Goal: Task Accomplishment & Management: Manage account settings

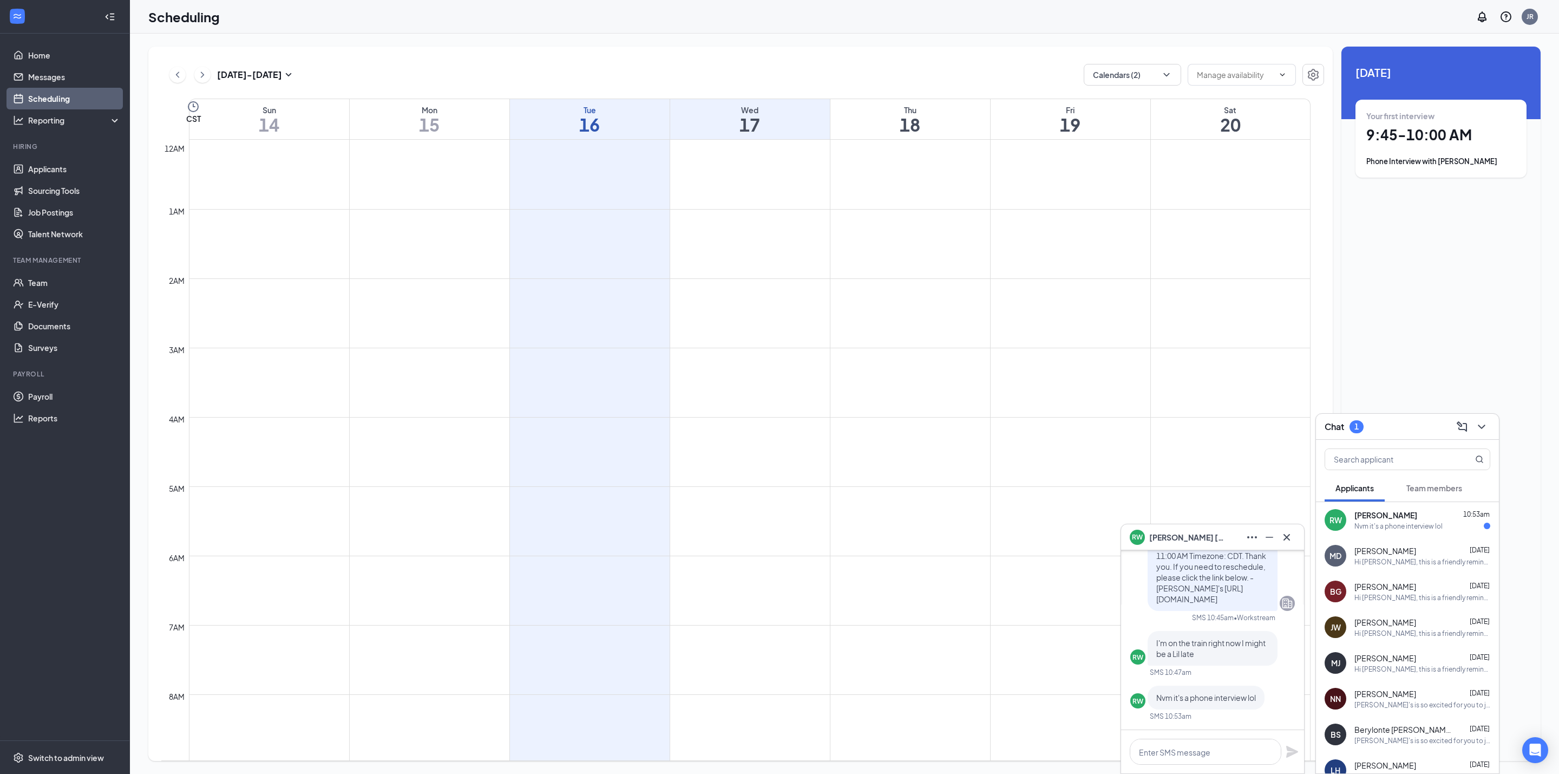
scroll to position [532, 0]
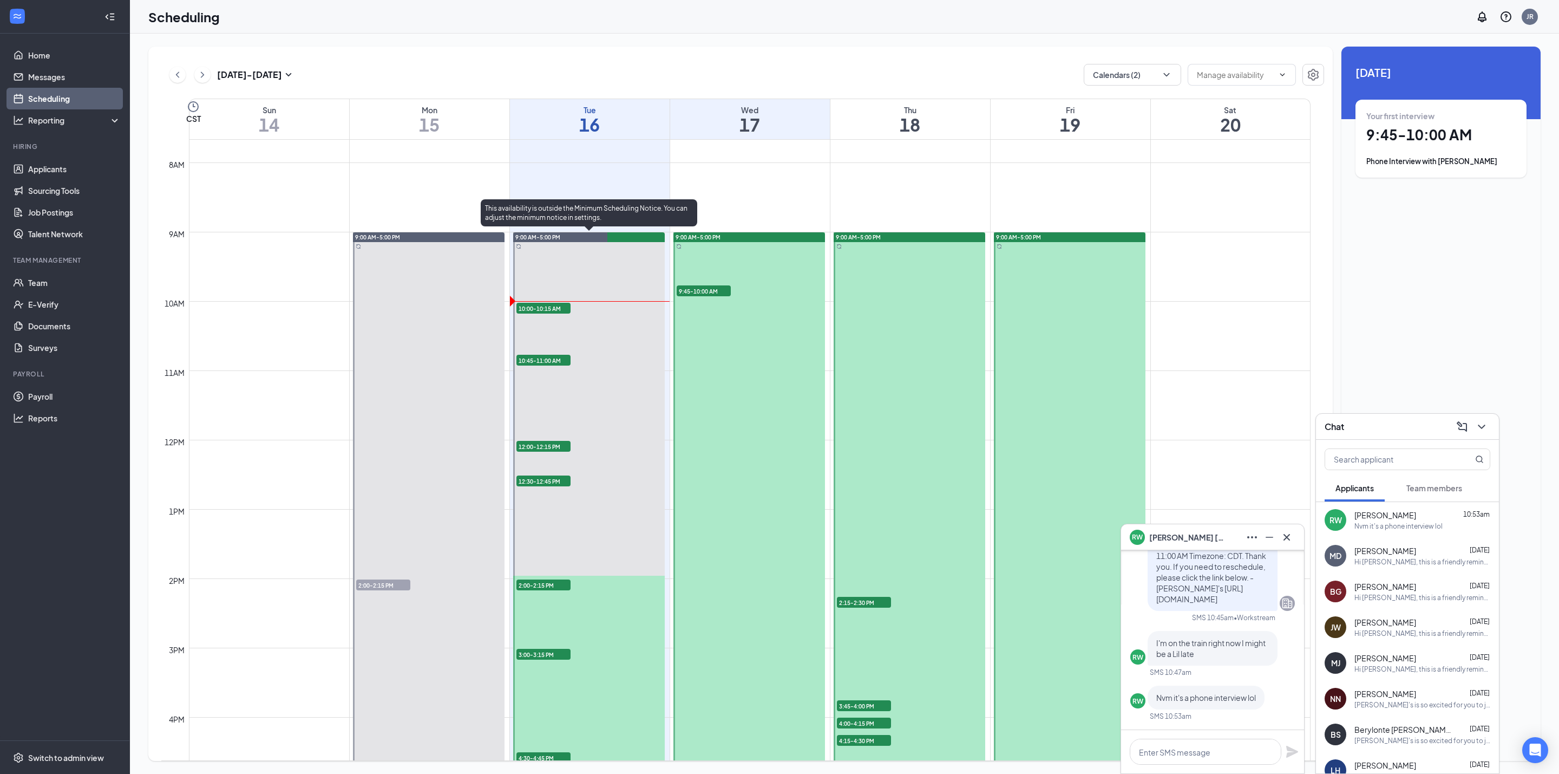
drag, startPoint x: 546, startPoint y: 308, endPoint x: 1171, endPoint y: 113, distance: 655.0
click at [546, 307] on span "10:00-10:15 AM" at bounding box center [543, 308] width 54 height 11
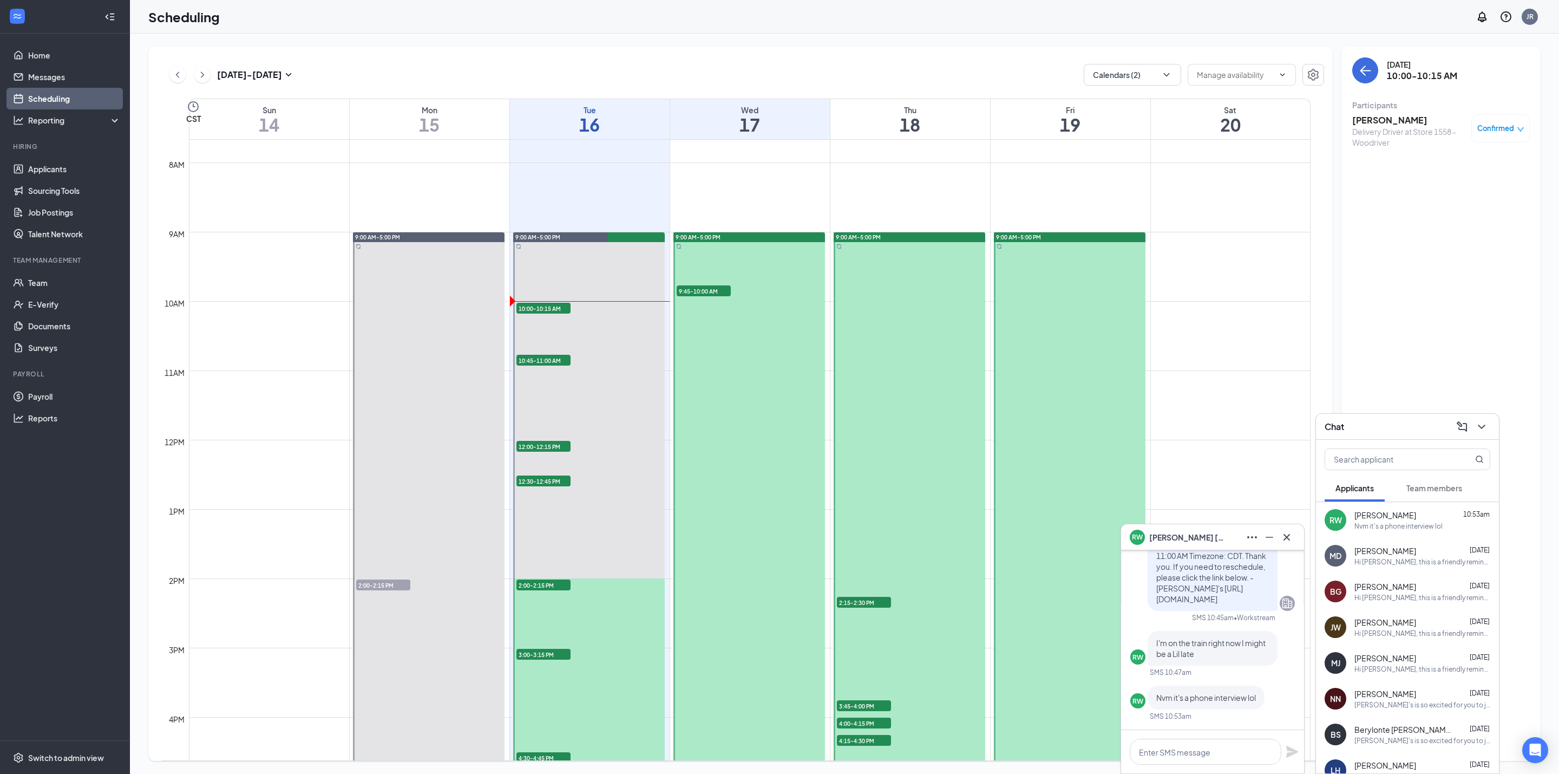
drag, startPoint x: 1384, startPoint y: 121, endPoint x: 1453, endPoint y: 226, distance: 125.5
click at [1384, 121] on h3 "Michael Cherry" at bounding box center [1409, 120] width 114 height 12
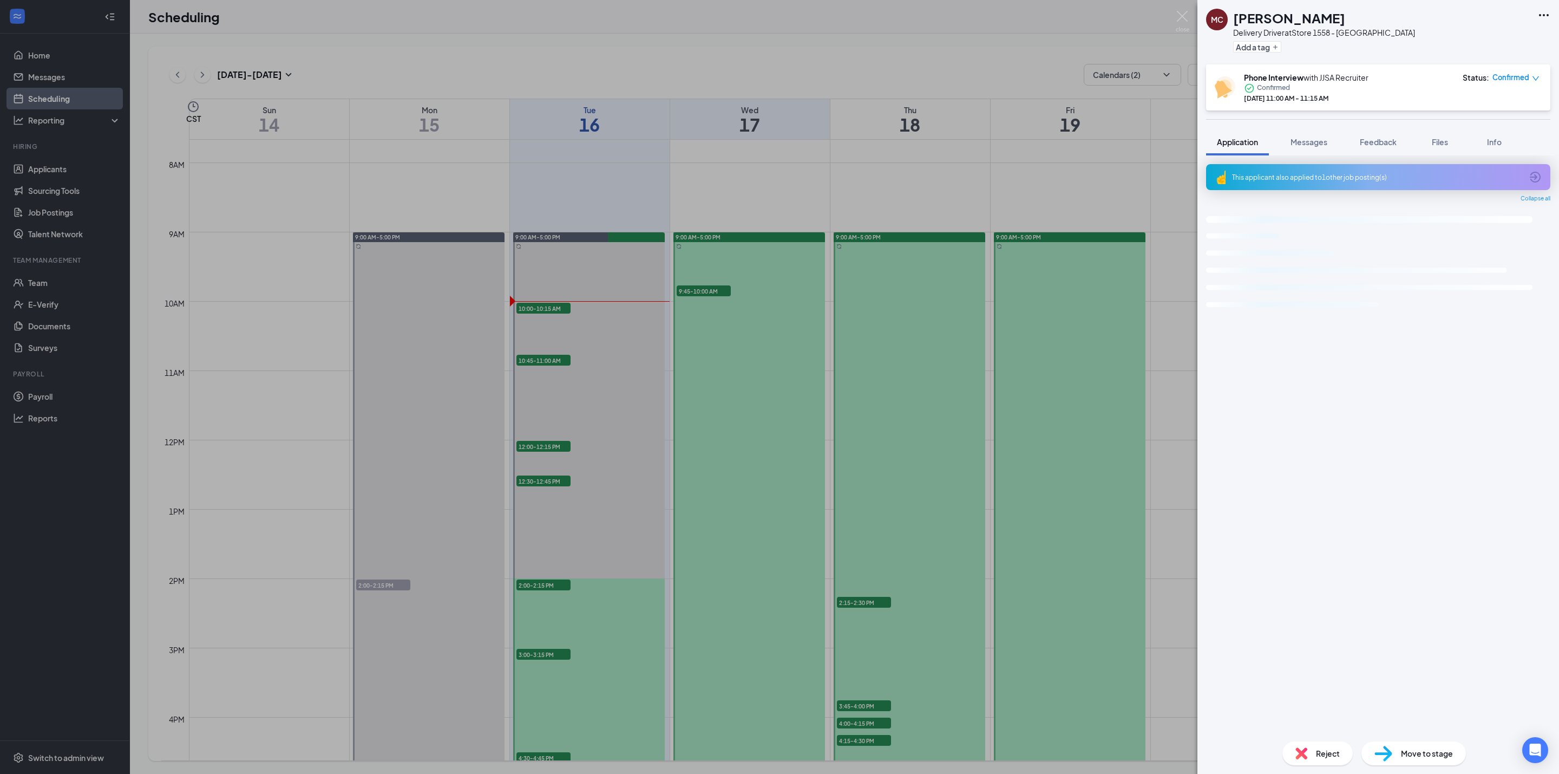
click at [1265, 18] on h1 "Michael Cherry" at bounding box center [1289, 18] width 112 height 18
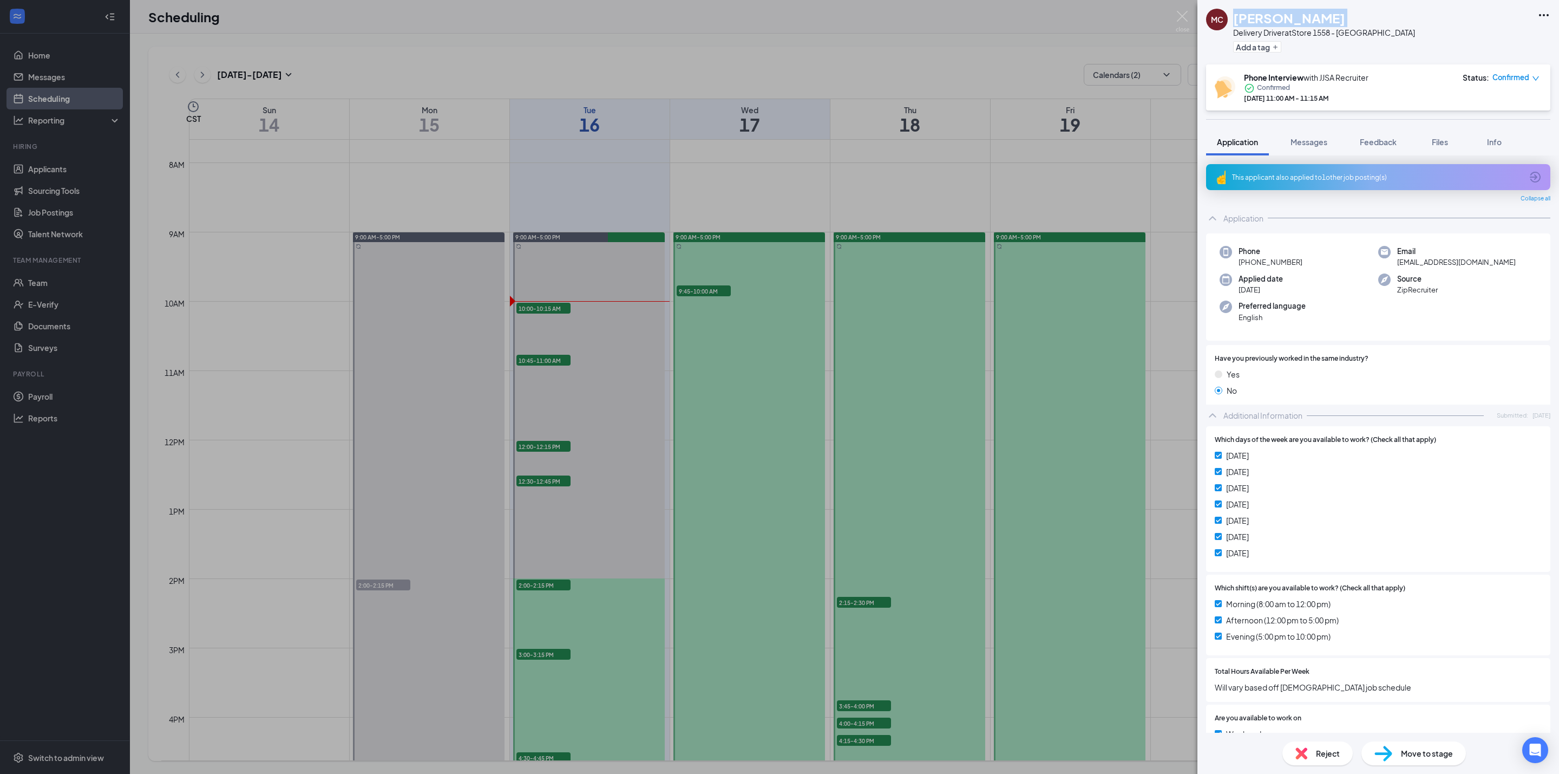
click at [1278, 257] on span "+1 (618) 666-2913" at bounding box center [1271, 262] width 64 height 11
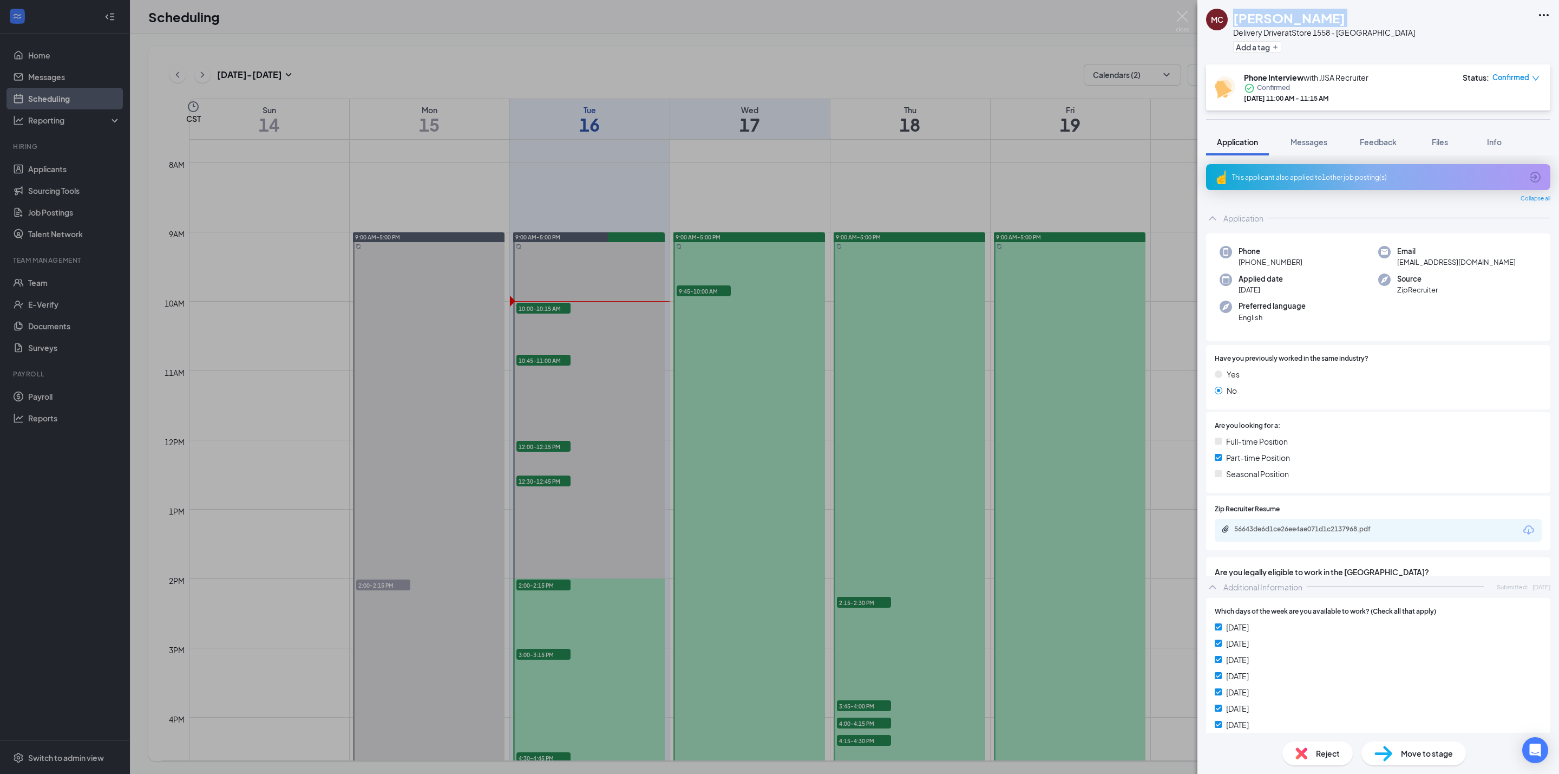
click at [1278, 257] on span "+1 (618) 666-2913" at bounding box center [1271, 262] width 64 height 11
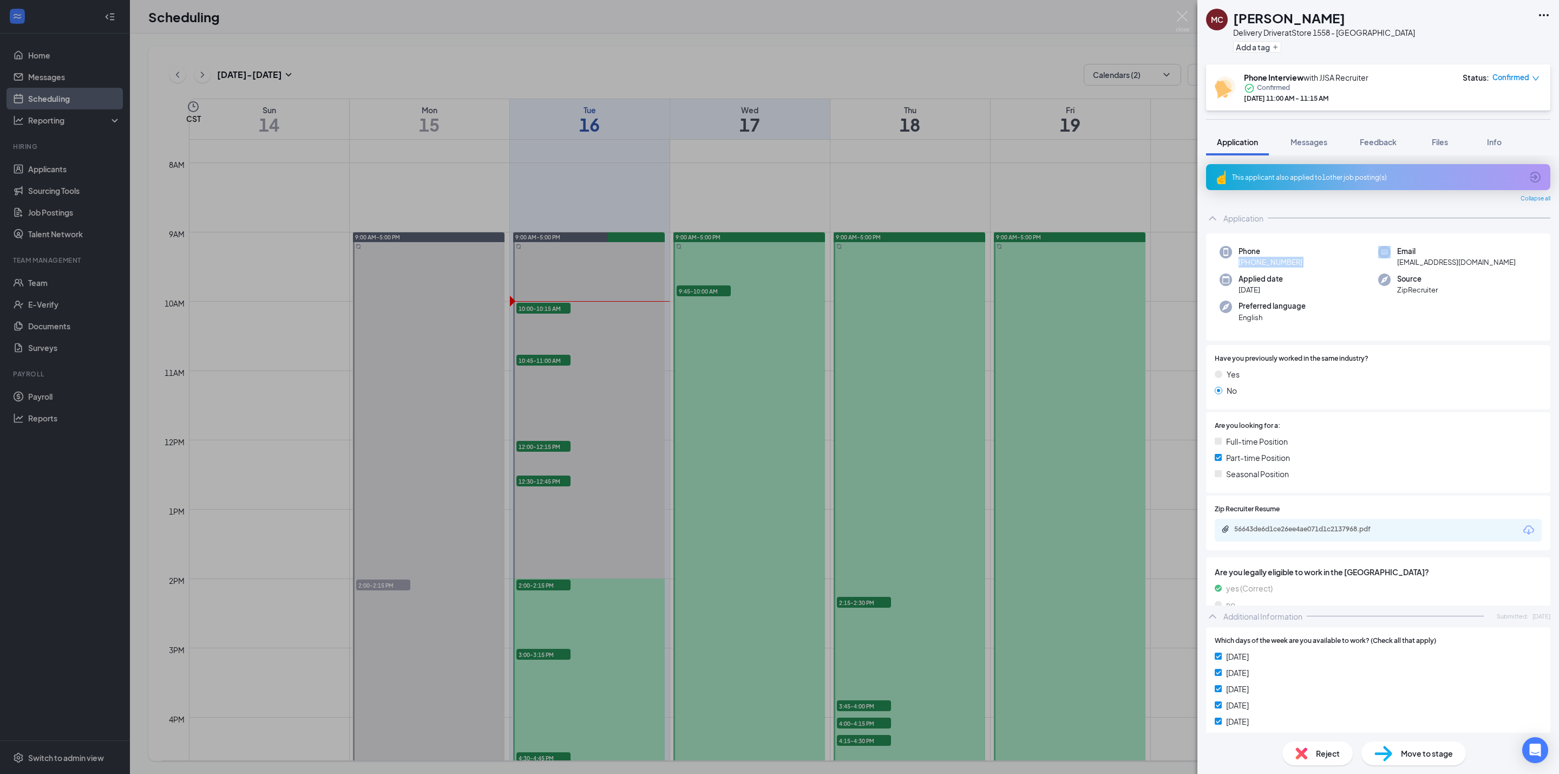
copy span "+1 (618) 666-2913"
click at [1415, 169] on div "This applicant also applied to 1 other job posting(s)" at bounding box center [1378, 177] width 344 height 26
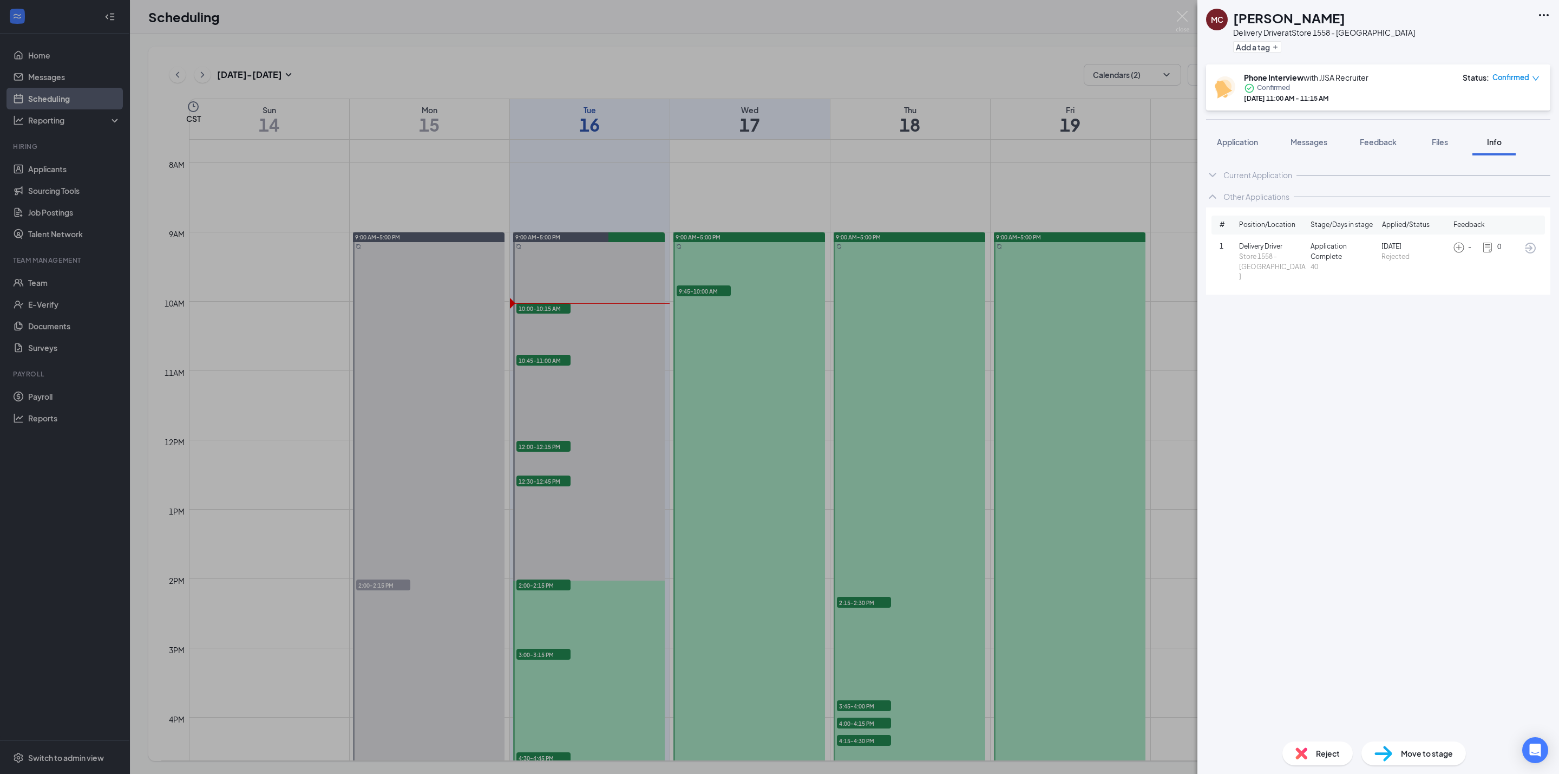
drag, startPoint x: 1232, startPoint y: 141, endPoint x: 1263, endPoint y: 167, distance: 40.3
click at [1233, 140] on span "Application" at bounding box center [1237, 142] width 41 height 10
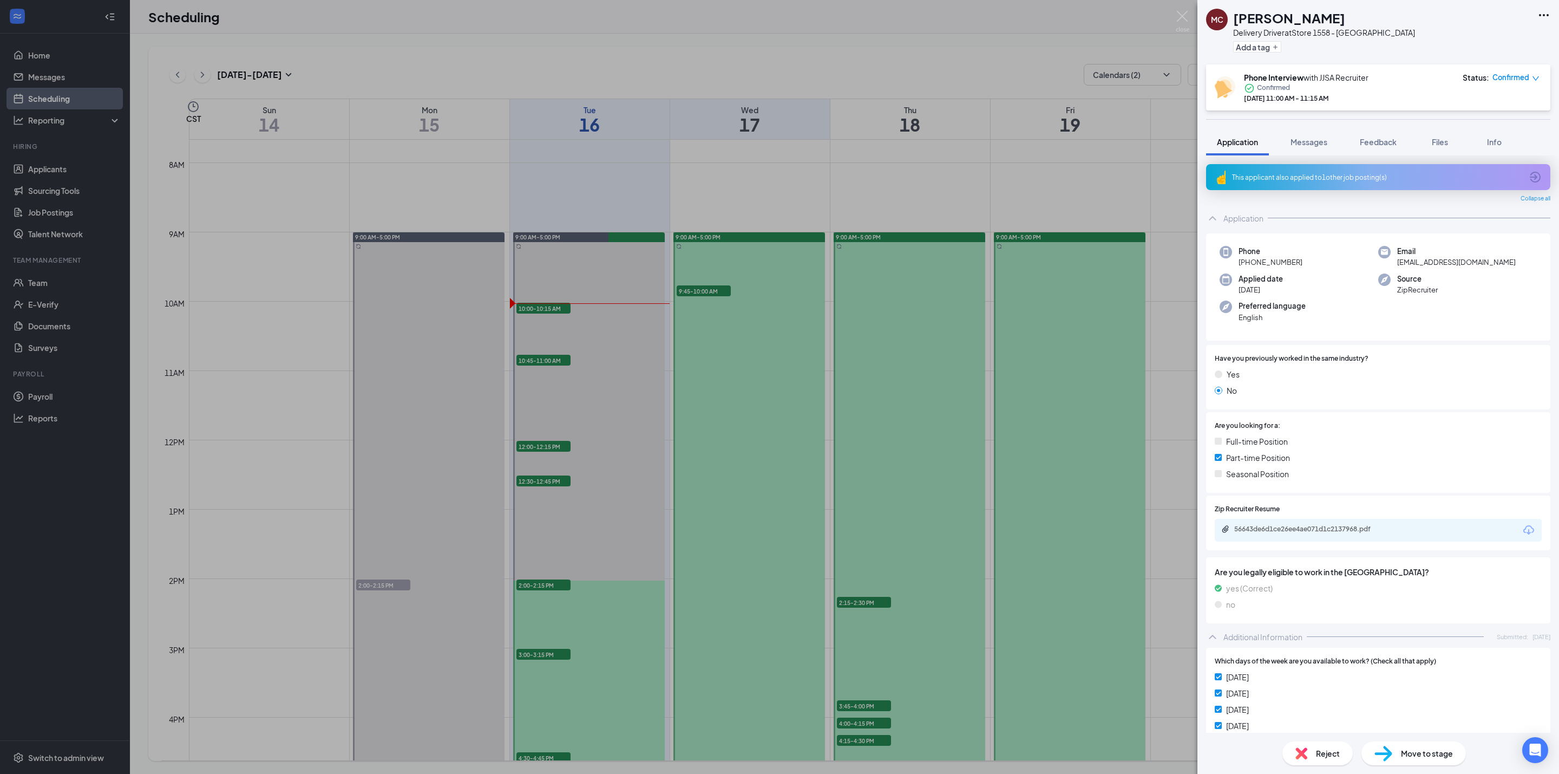
click at [1439, 176] on div "This applicant also applied to 1 other job posting(s)" at bounding box center [1377, 177] width 290 height 9
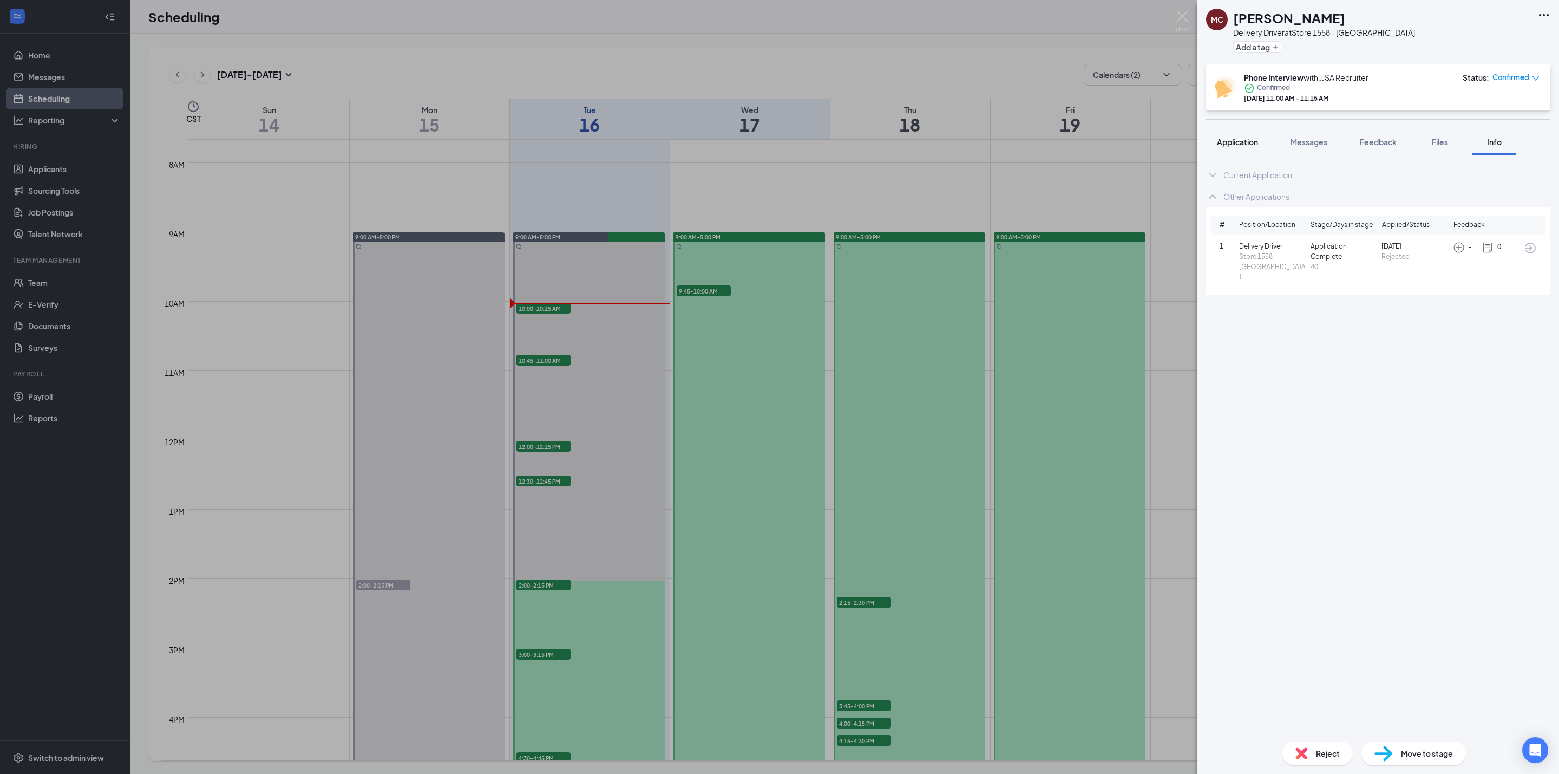
click at [1236, 145] on span "Application" at bounding box center [1237, 142] width 41 height 10
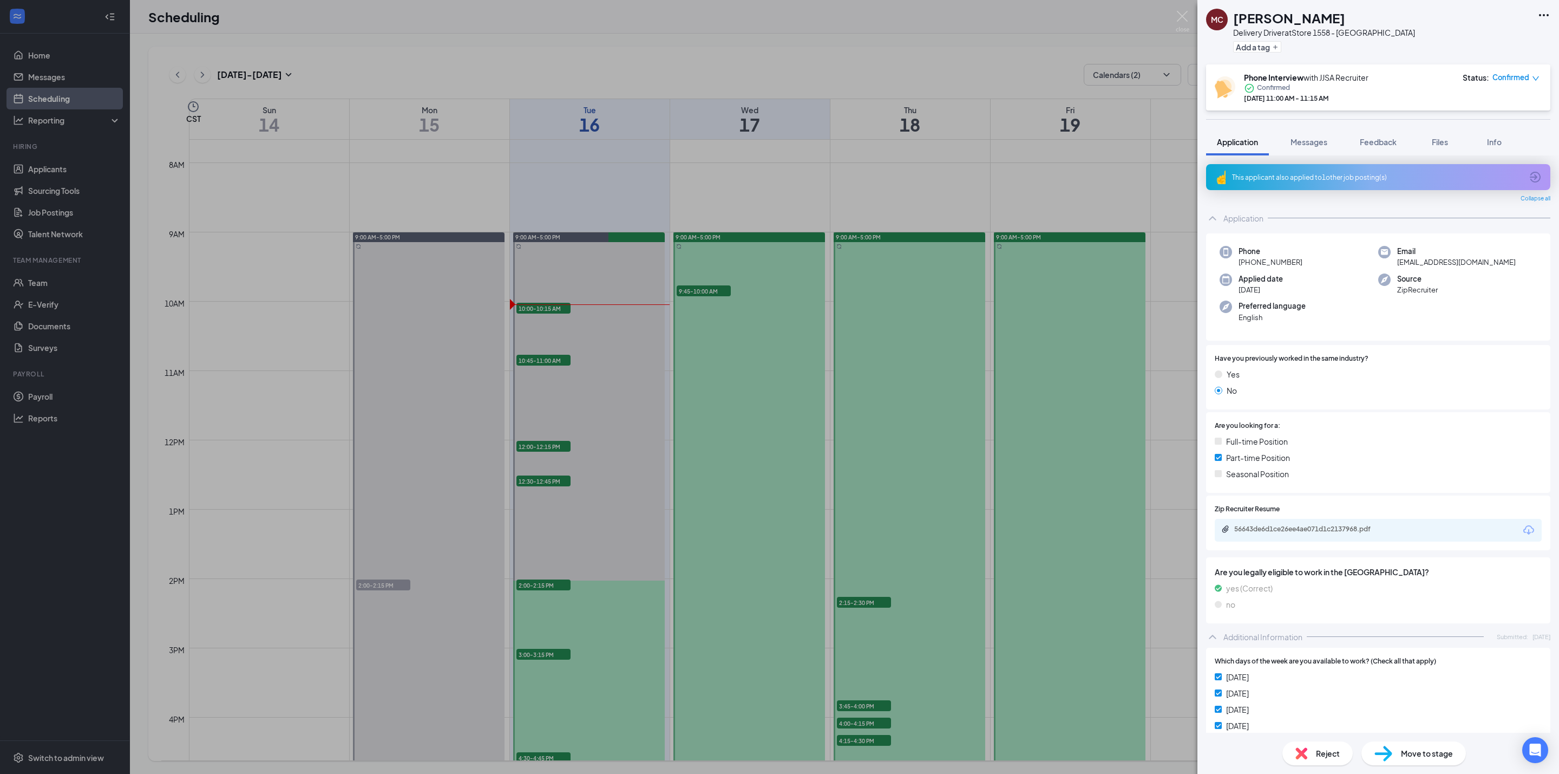
click at [1283, 11] on h1 "Michael Cherry" at bounding box center [1289, 18] width 112 height 18
copy h1 "Michael Cherry"
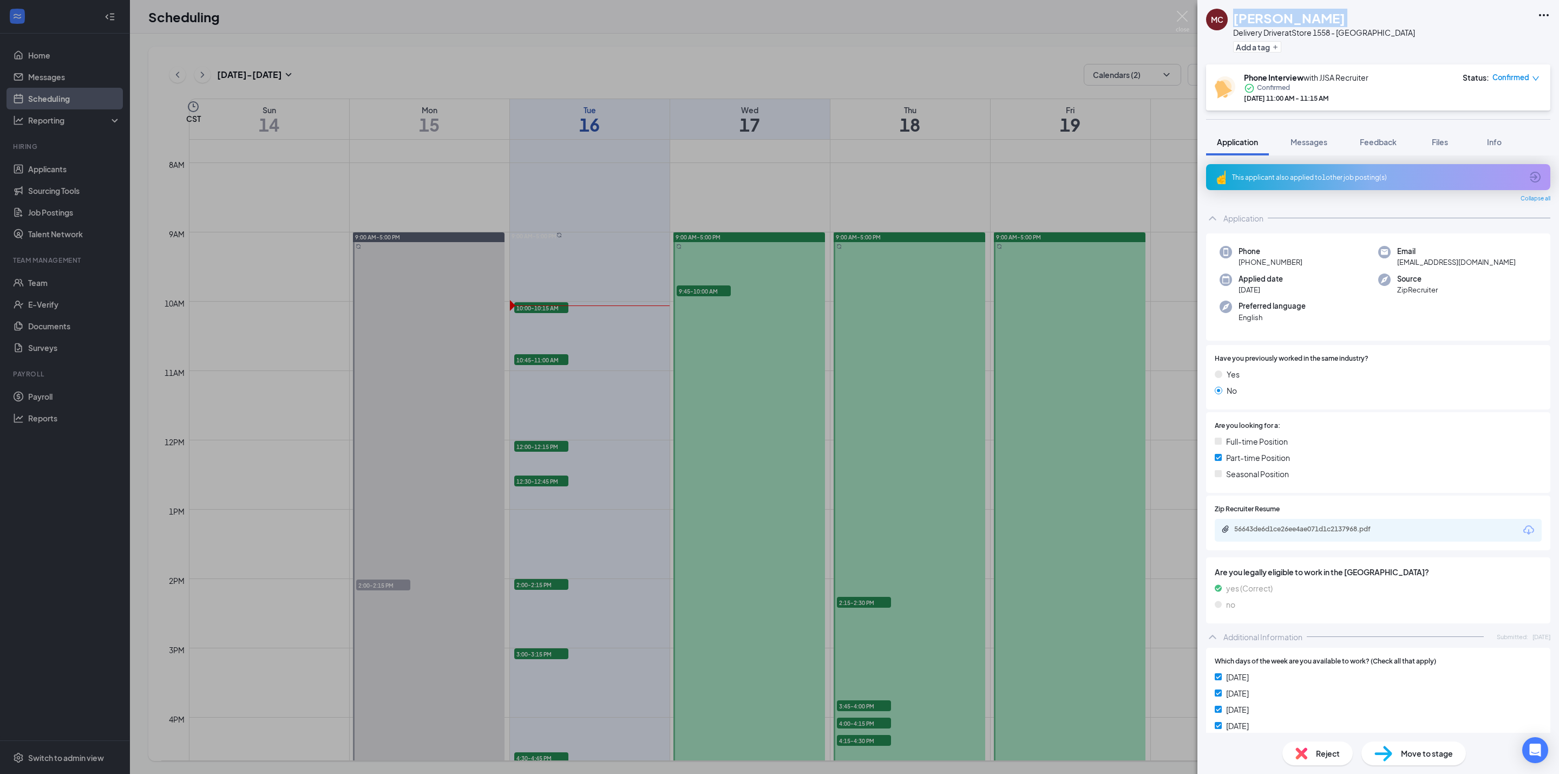
copy h1 "Michael Cherry"
click at [1405, 751] on span "Move to stage" at bounding box center [1427, 753] width 52 height 12
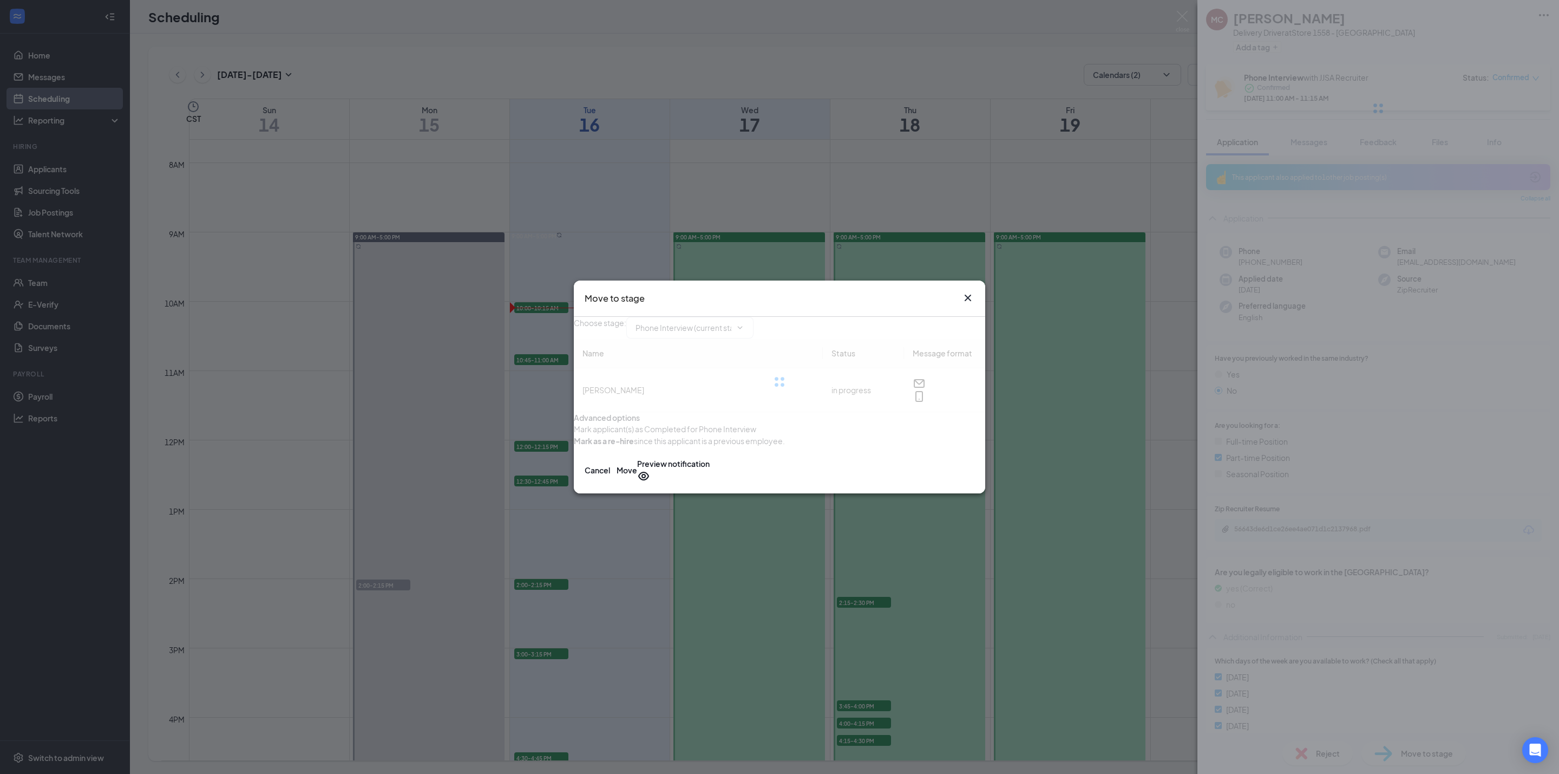
type input "Hiring Complete (final stage)"
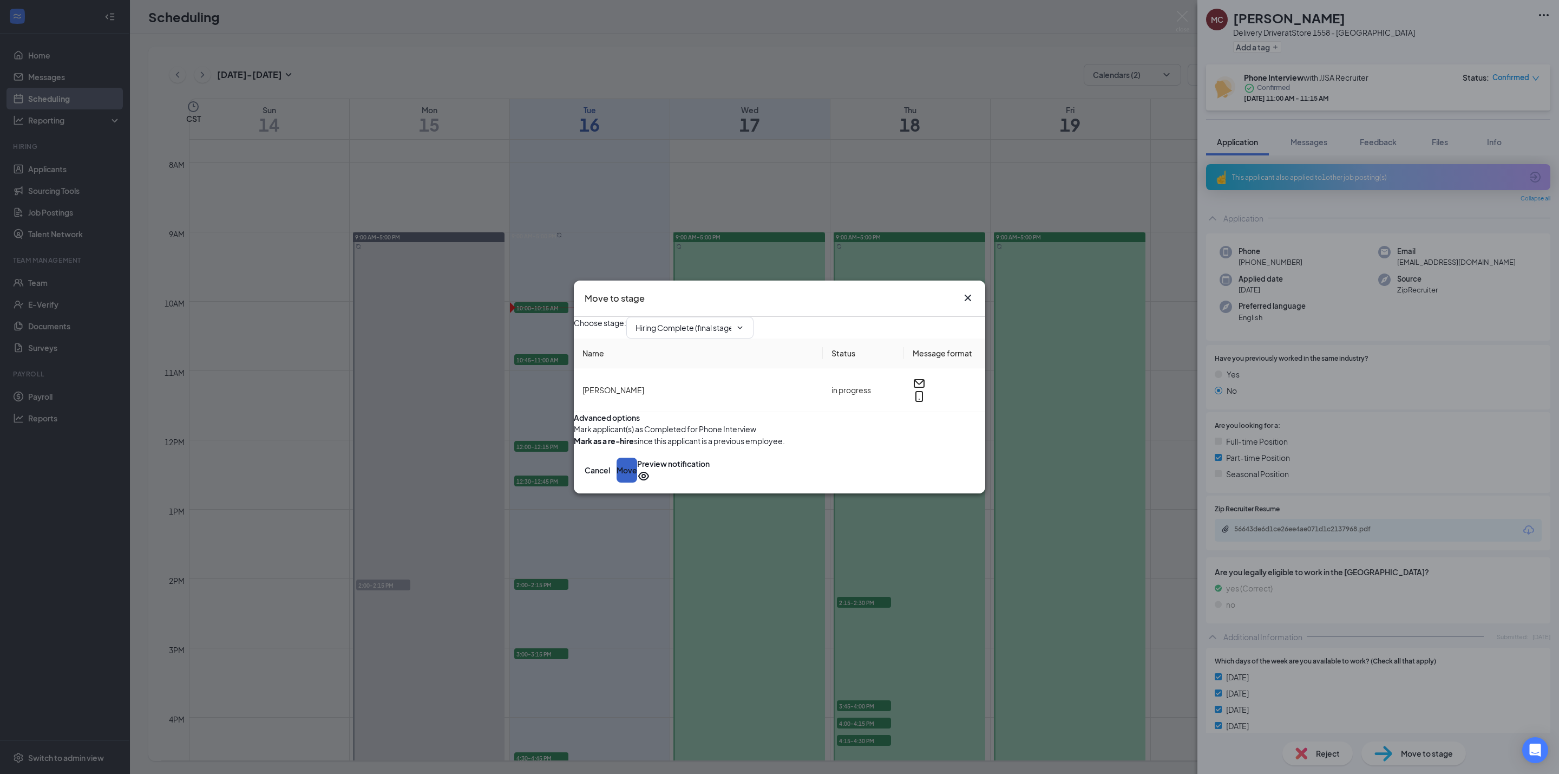
drag, startPoint x: 937, startPoint y: 494, endPoint x: 918, endPoint y: 485, distance: 21.6
click at [637, 482] on button "Move" at bounding box center [627, 469] width 21 height 25
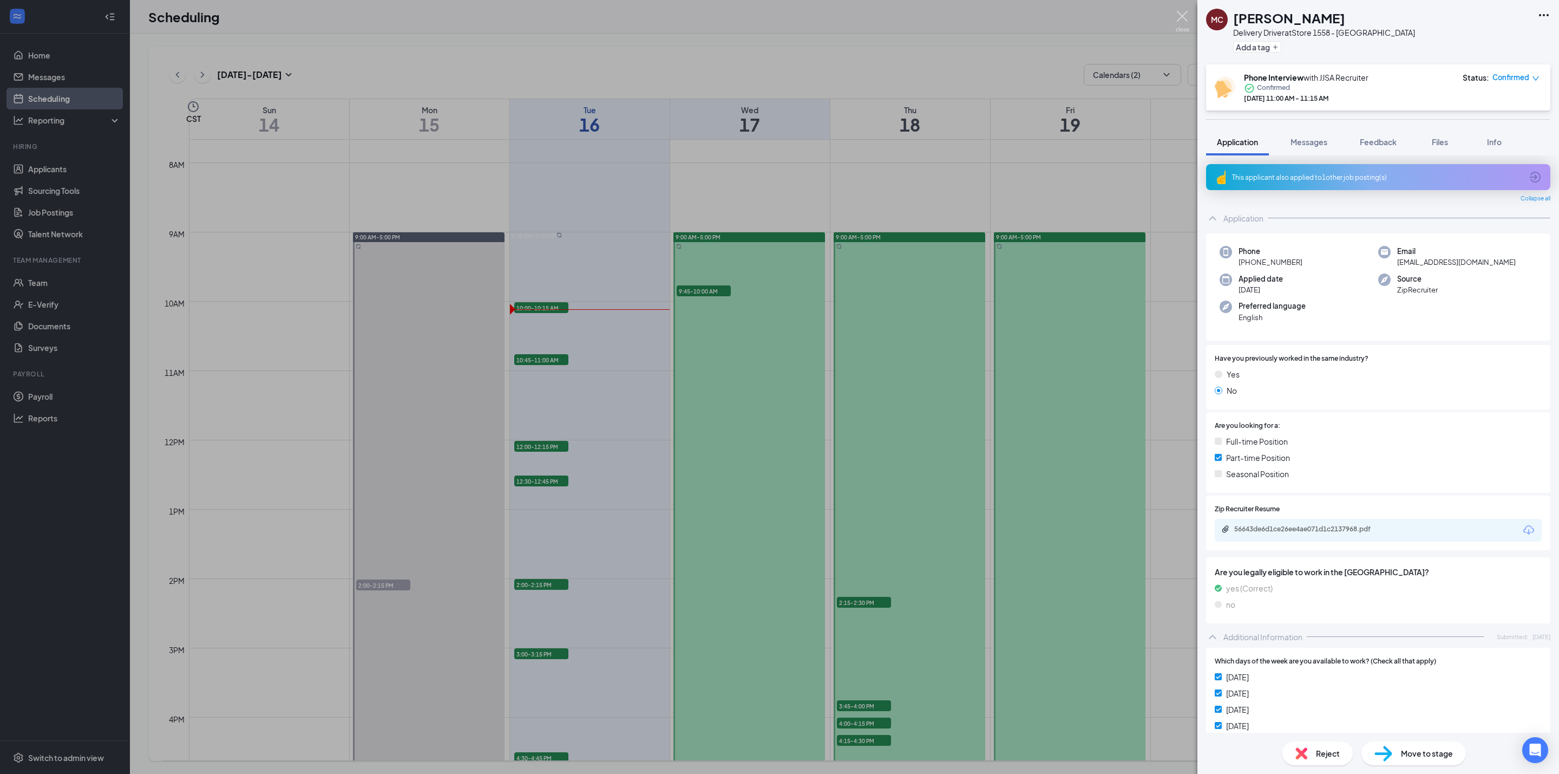
click at [1183, 16] on img at bounding box center [1183, 21] width 14 height 21
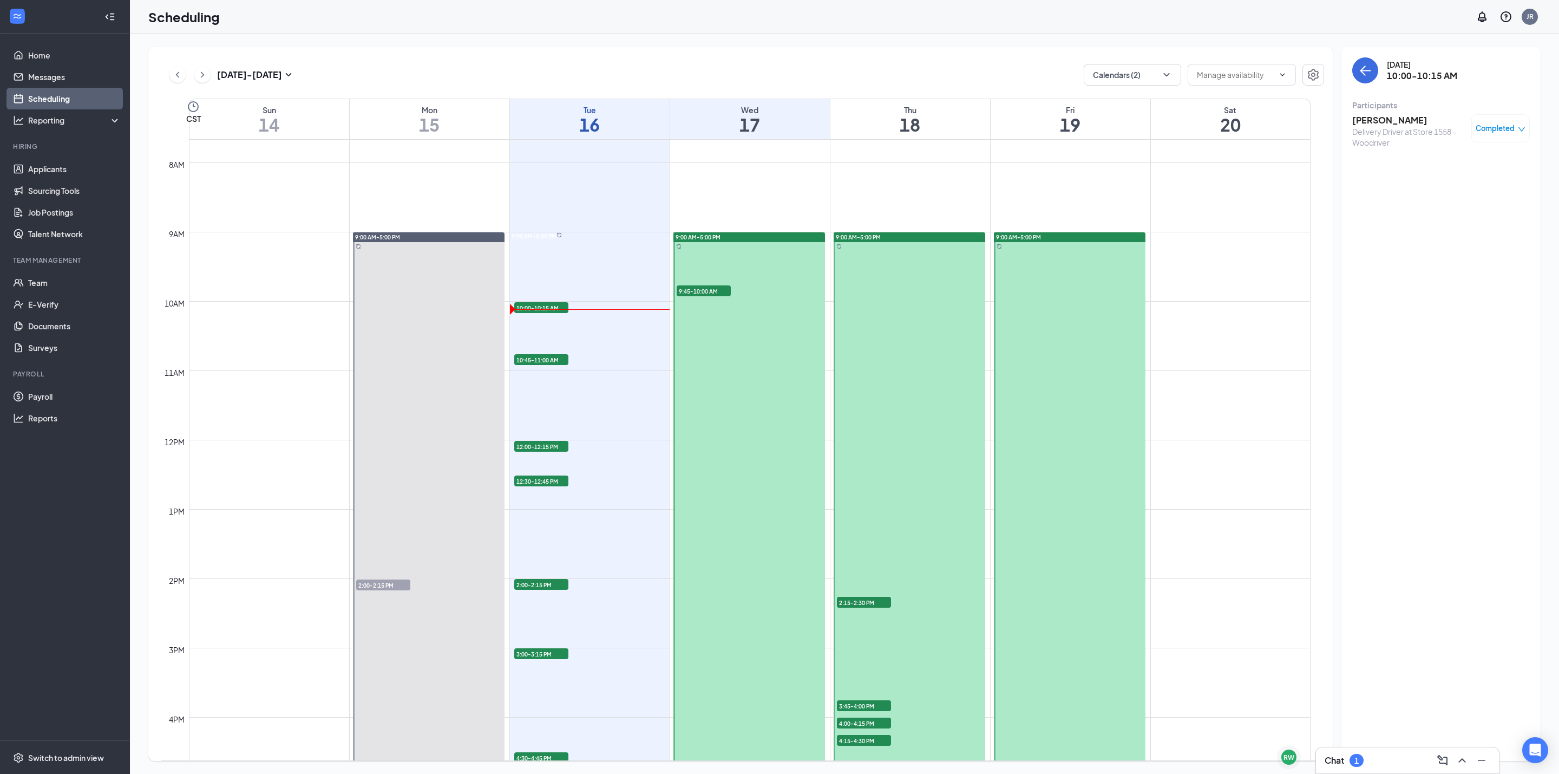
click at [1460, 756] on icon "ChevronUp" at bounding box center [1462, 760] width 13 height 13
click at [1431, 518] on div at bounding box center [1424, 524] width 133 height 14
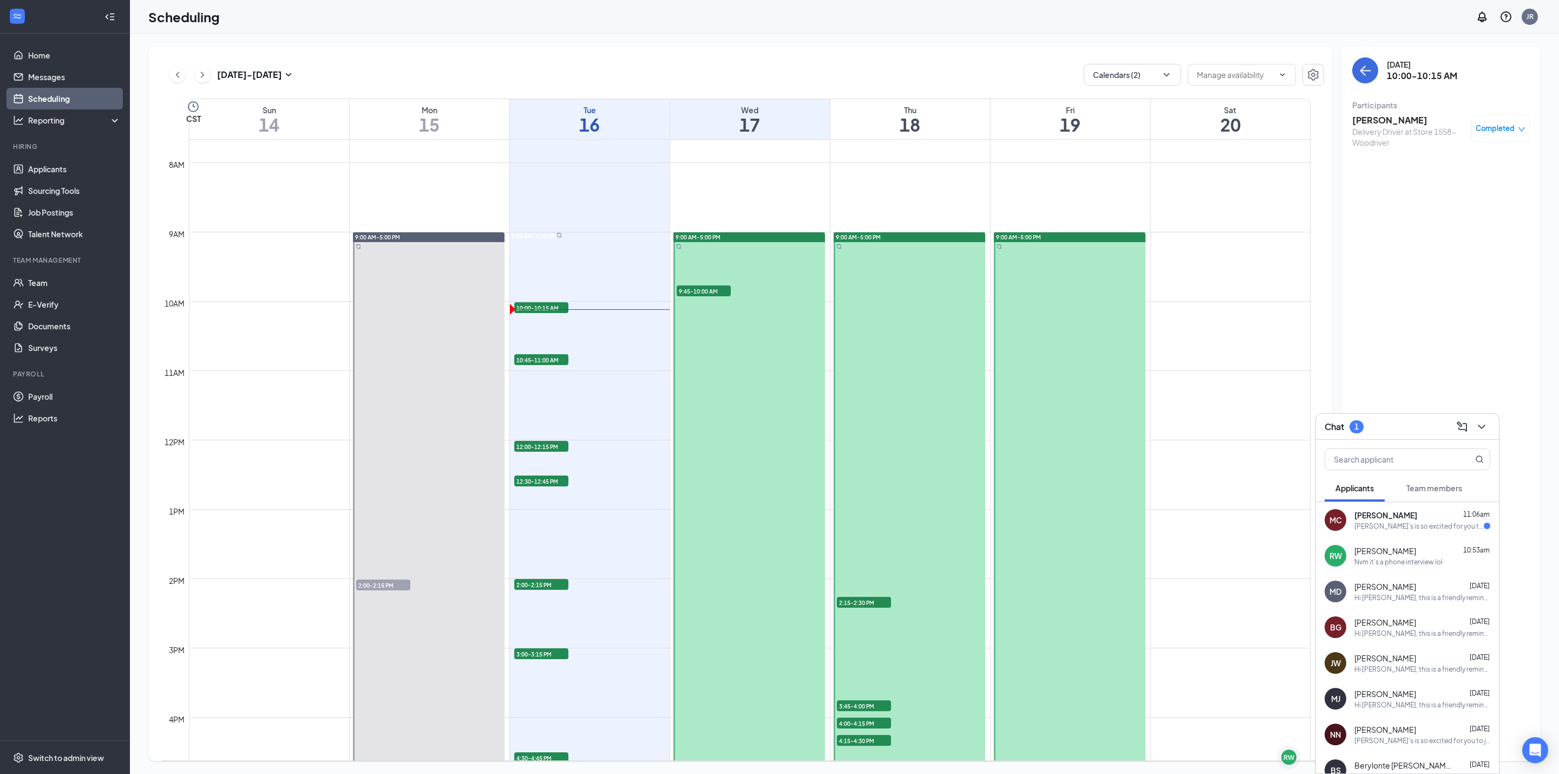
click at [1441, 518] on div "Michael Cherry 11:06am" at bounding box center [1423, 514] width 136 height 11
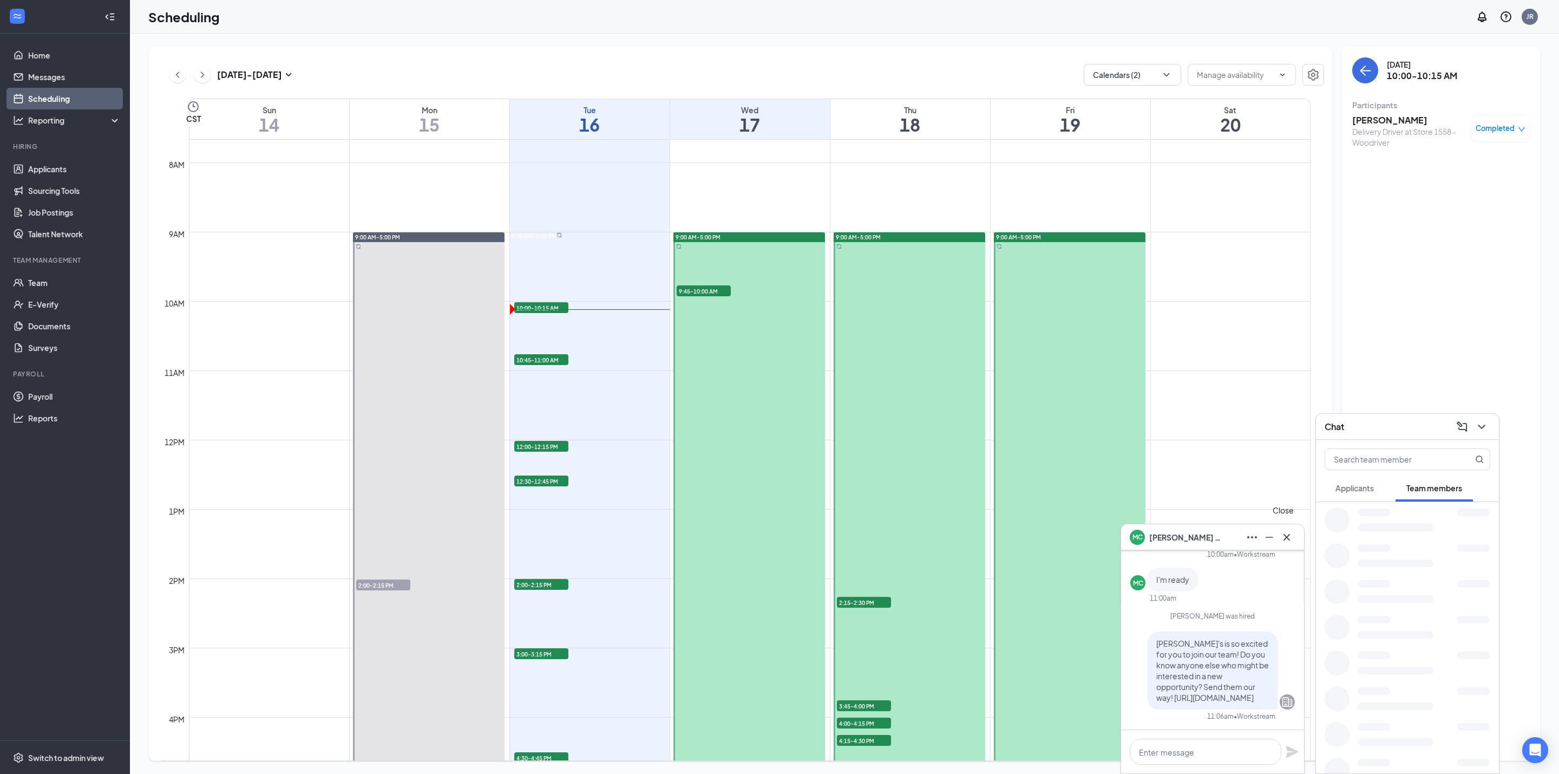
click at [1290, 537] on icon "Cross" at bounding box center [1286, 537] width 13 height 13
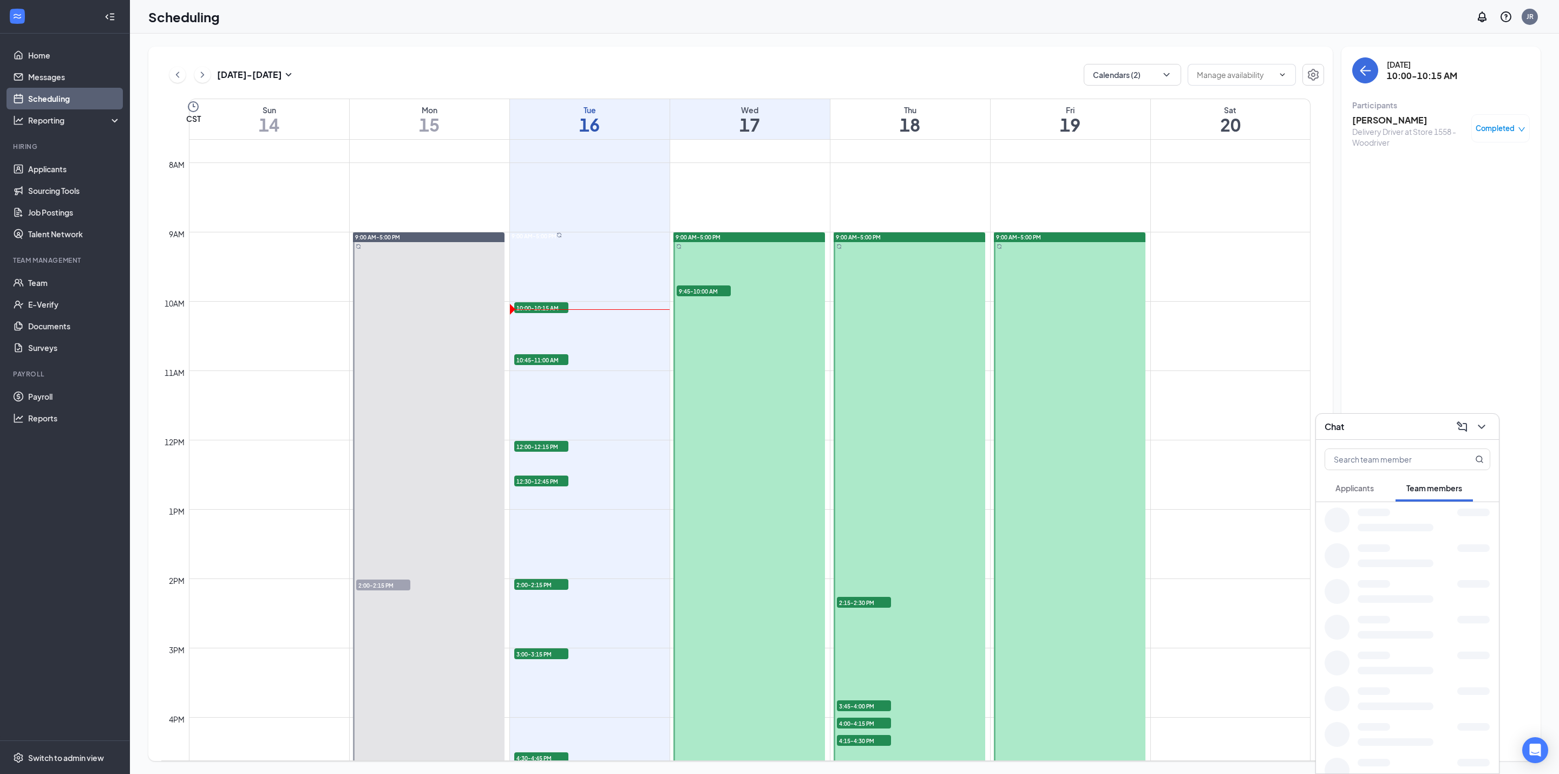
click at [1376, 491] on button "Applicants" at bounding box center [1355, 487] width 60 height 27
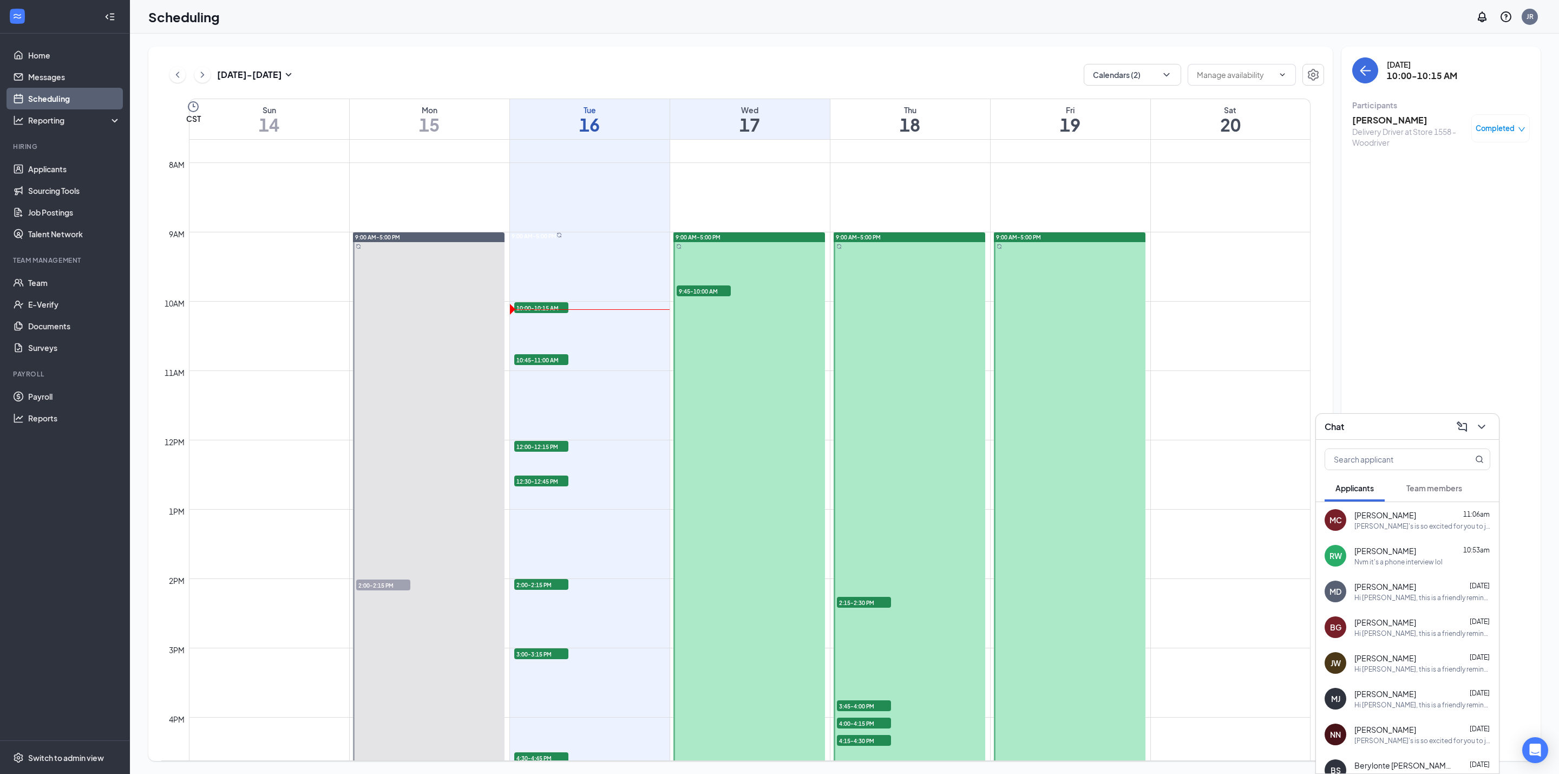
click at [1428, 559] on div "Nvm it's a phone interview lol" at bounding box center [1399, 561] width 88 height 9
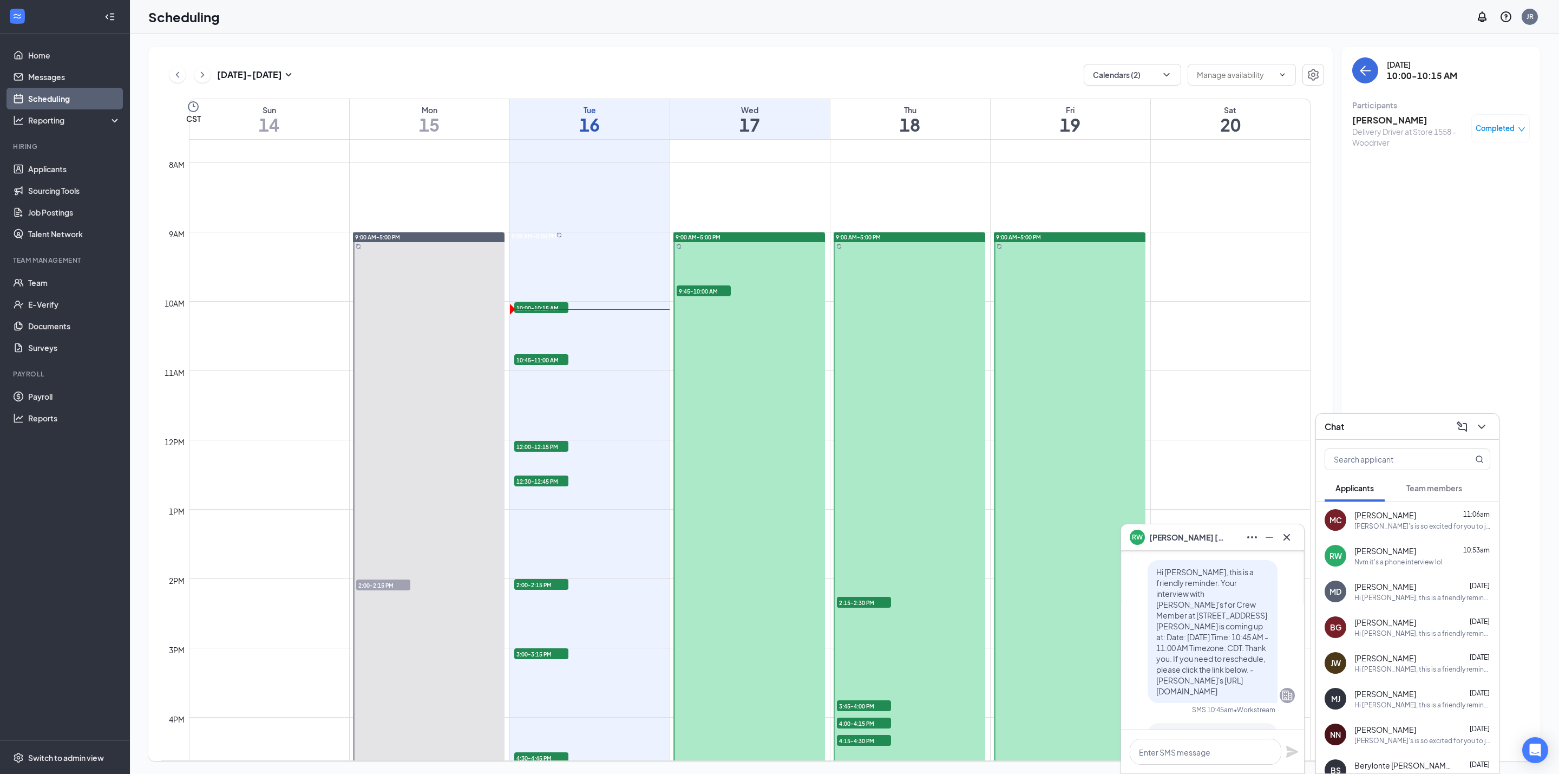
scroll to position [-162, 0]
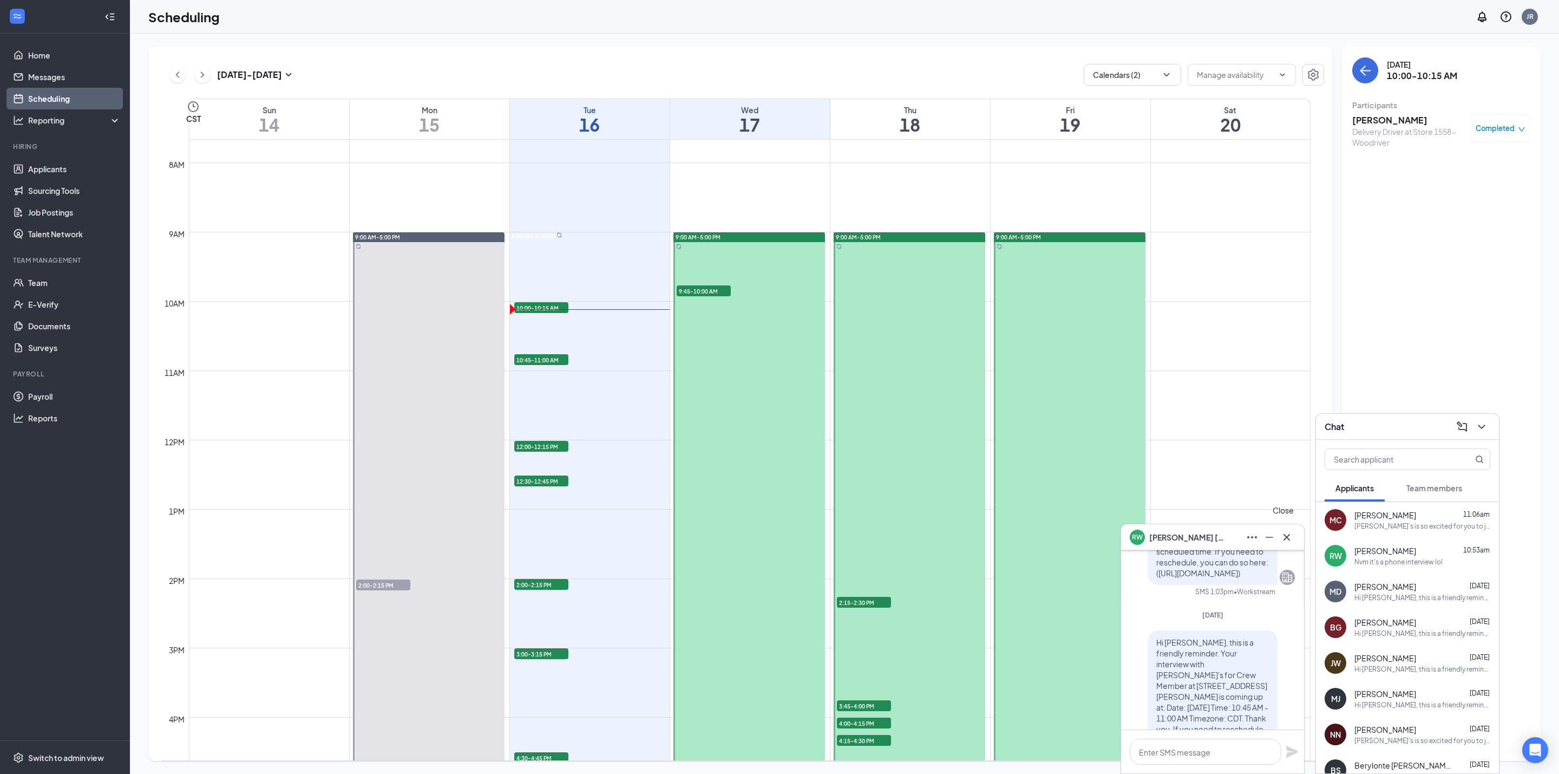
click at [1284, 535] on icon "Cross" at bounding box center [1286, 537] width 13 height 13
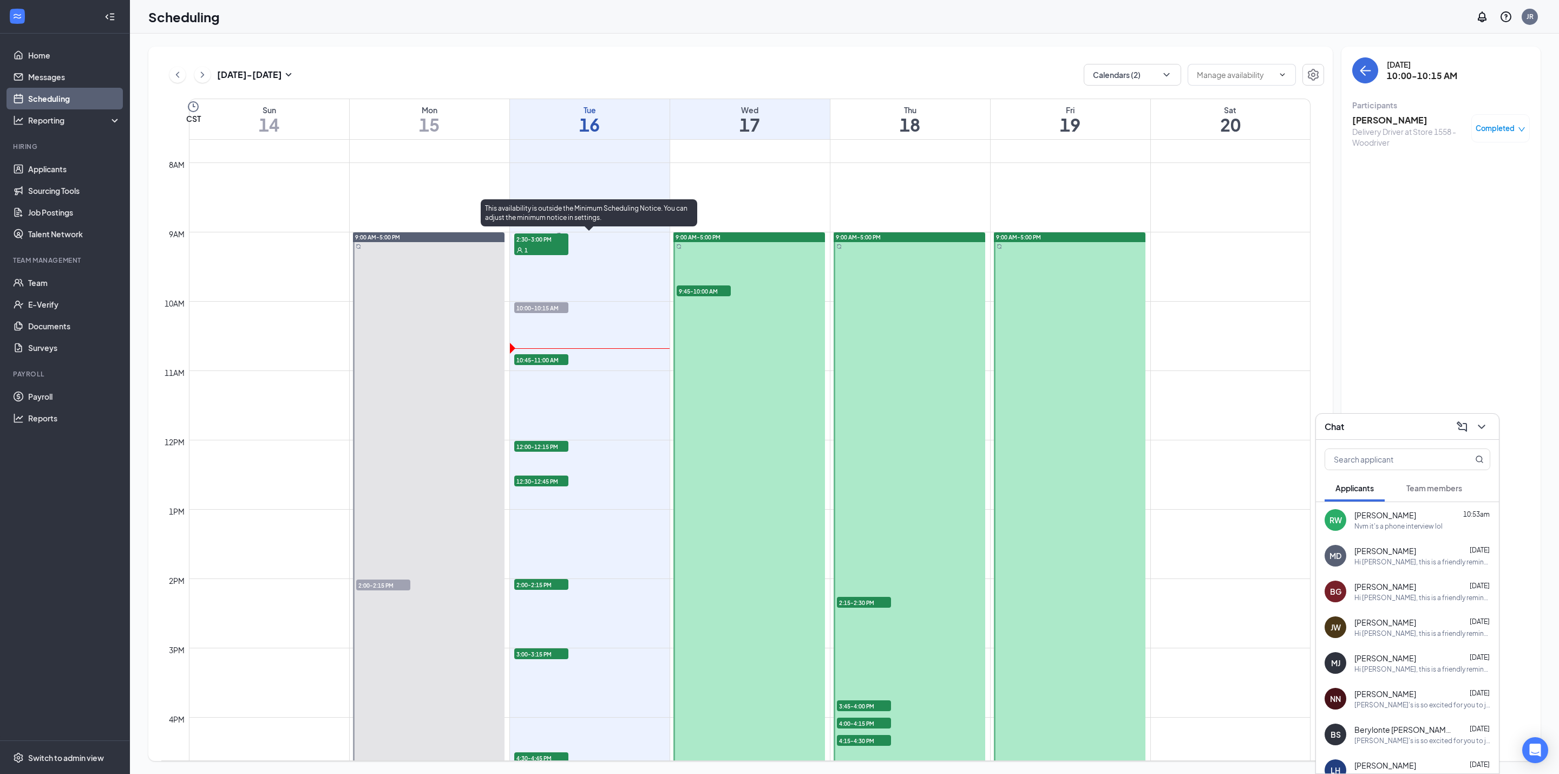
drag, startPoint x: 561, startPoint y: 359, endPoint x: 1264, endPoint y: 104, distance: 747.8
click at [560, 359] on span "10:45-11:00 AM" at bounding box center [541, 359] width 54 height 11
drag, startPoint x: 1379, startPoint y: 121, endPoint x: 1366, endPoint y: 102, distance: 22.2
click at [1379, 121] on h3 "randy wilburn" at bounding box center [1409, 120] width 114 height 12
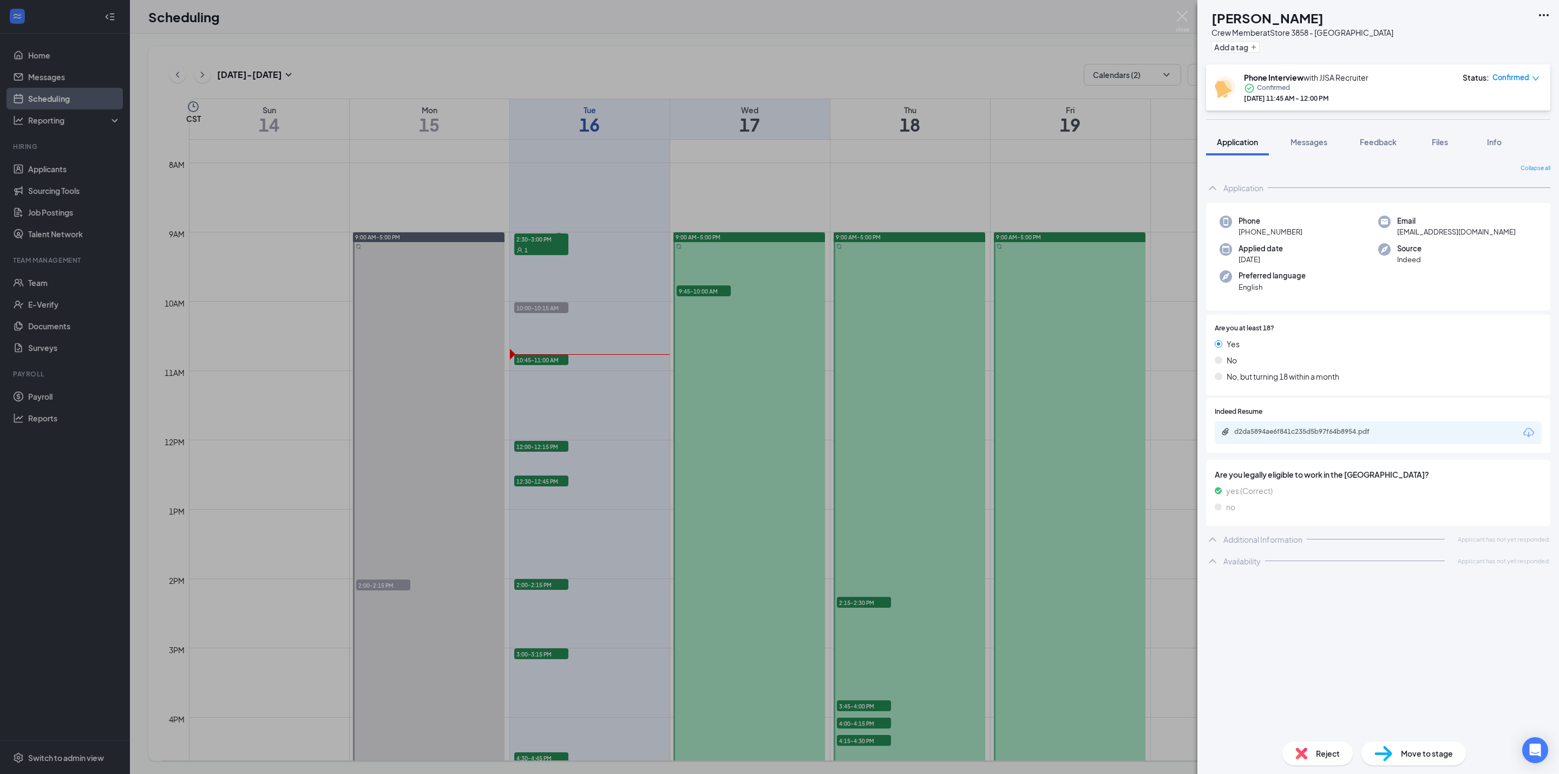
click at [1312, 19] on h1 "randy wilburn" at bounding box center [1268, 18] width 112 height 18
click at [1311, 18] on h1 "randy wilburn" at bounding box center [1268, 18] width 112 height 18
click at [1310, 18] on h1 "randy wilburn" at bounding box center [1268, 18] width 112 height 18
click at [1307, 17] on h1 "randy wilburn" at bounding box center [1268, 18] width 112 height 18
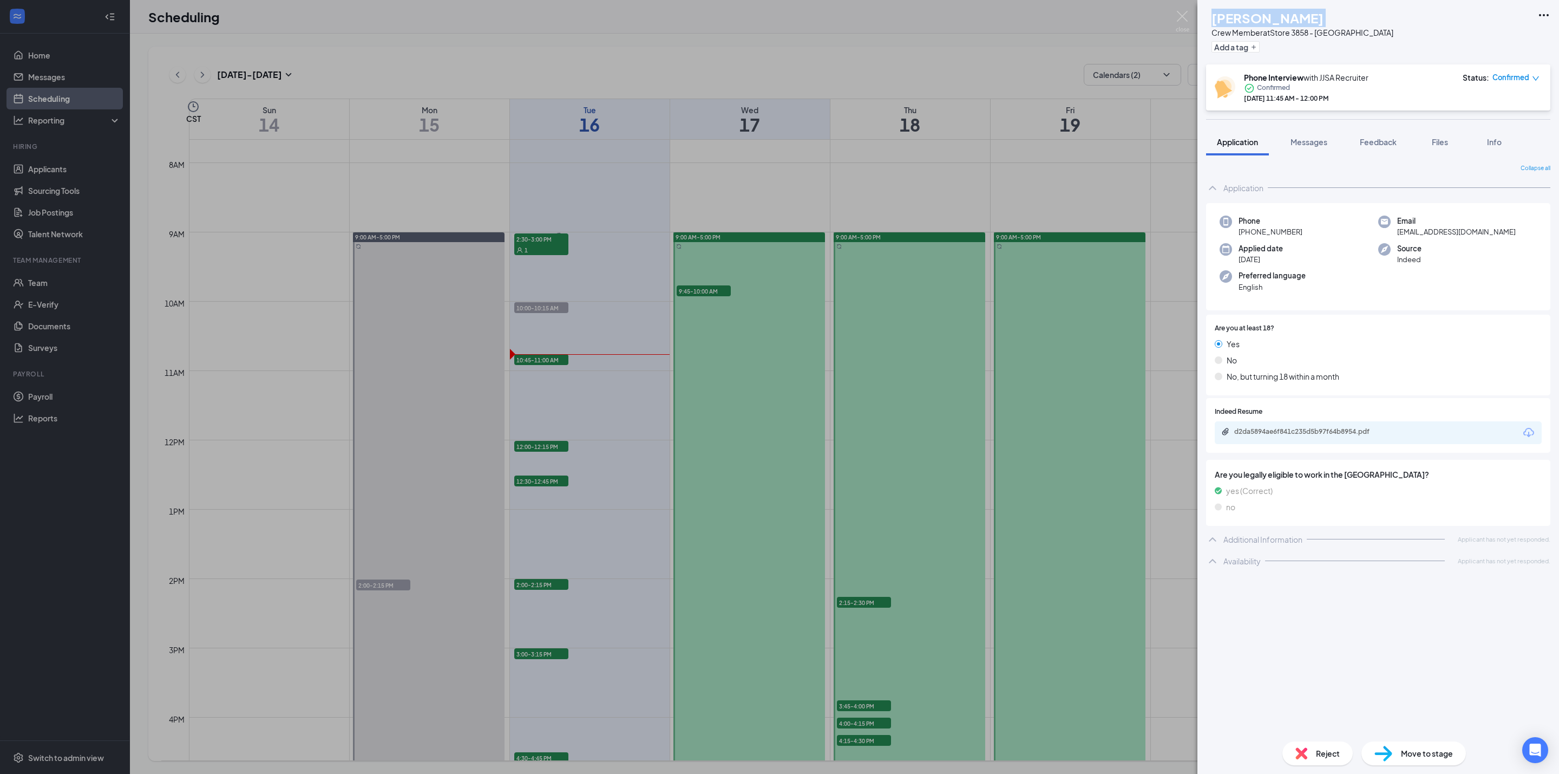
click at [1311, 18] on h1 "randy wilburn" at bounding box center [1268, 18] width 112 height 18
copy h1 "randy wilburn"
click at [1278, 231] on span "+1 (314) 313-3065" at bounding box center [1271, 231] width 64 height 11
click at [1279, 233] on span "+1 (314) 313-3065" at bounding box center [1271, 231] width 64 height 11
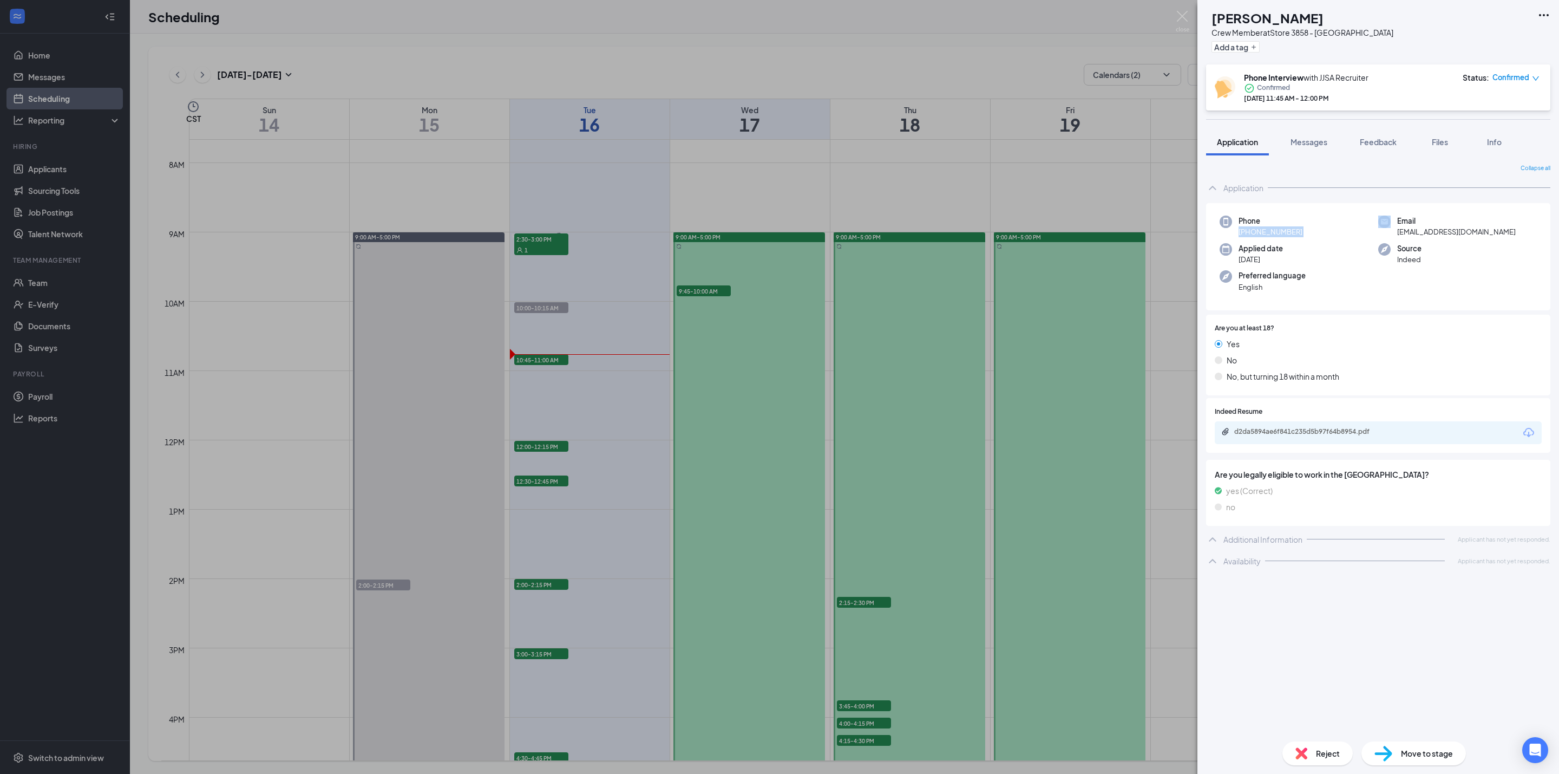
copy span "+1 (314) 313-3065"
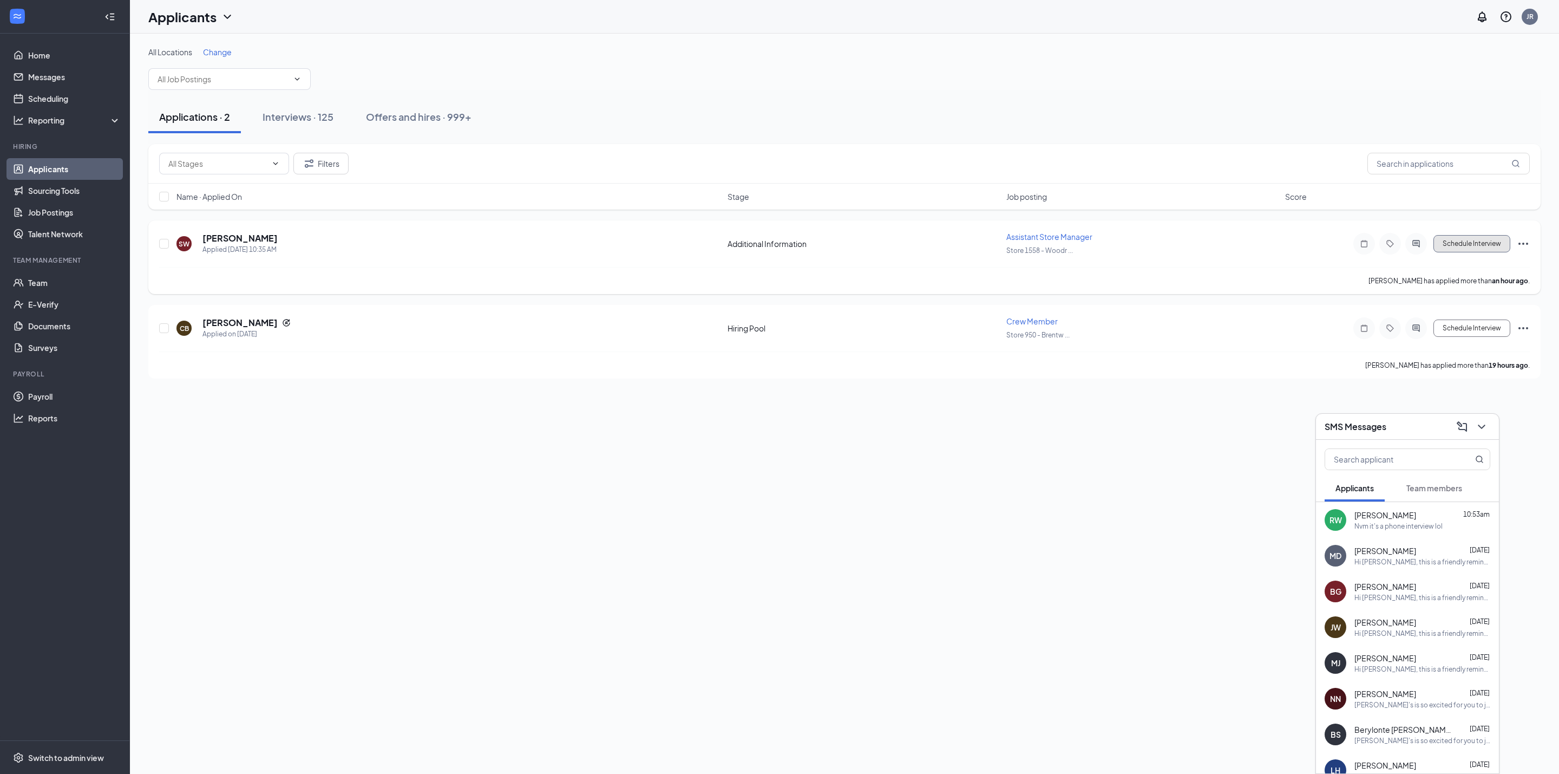
click at [1465, 243] on button "Schedule Interview" at bounding box center [1472, 243] width 77 height 17
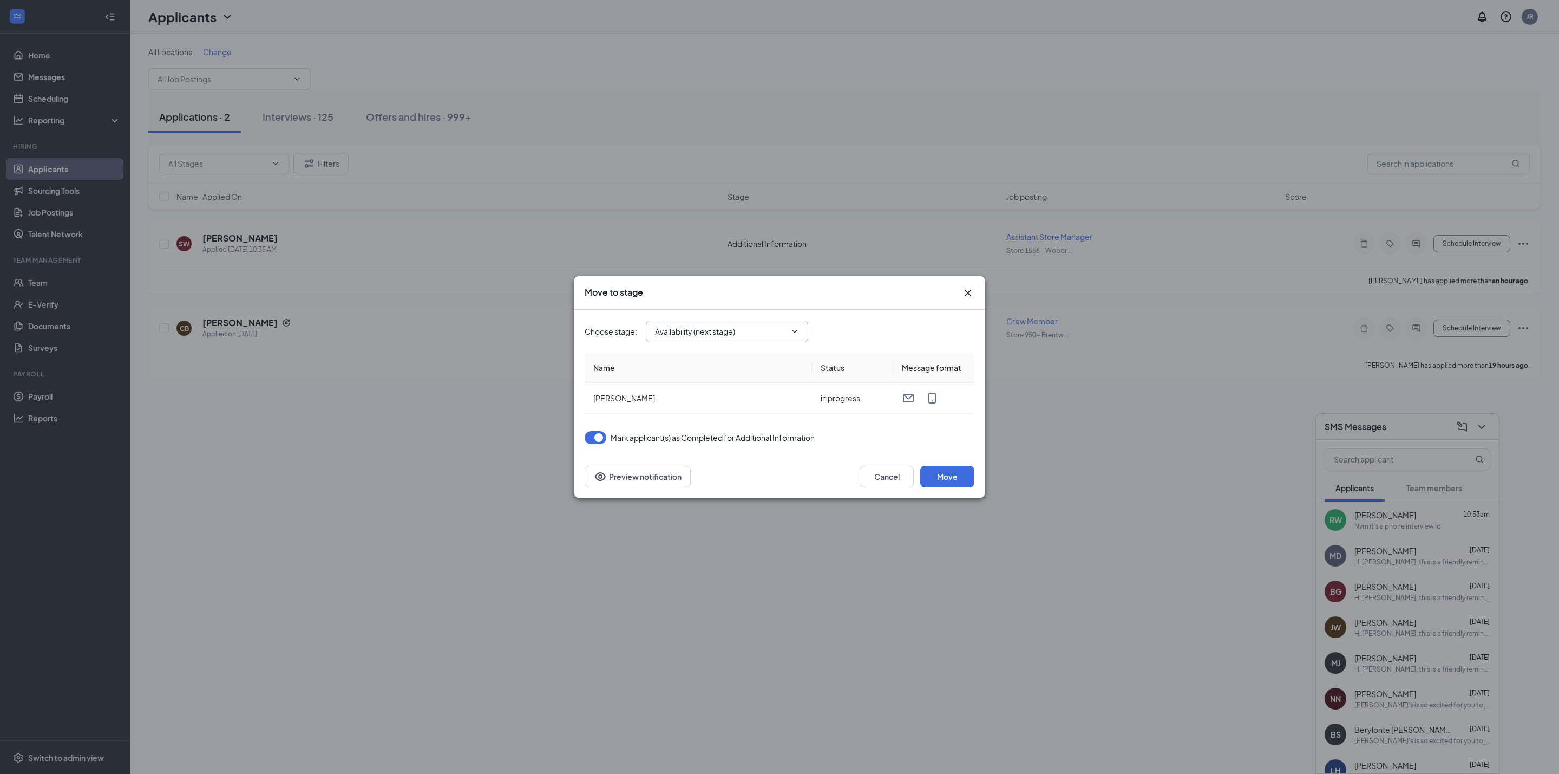
click at [783, 342] on span "Availability (next stage)" at bounding box center [727, 332] width 162 height 22
click at [710, 329] on input "Availability (next stage)" at bounding box center [720, 331] width 131 height 12
click at [691, 428] on div "Phone Interview" at bounding box center [692, 422] width 57 height 12
type input "Phone Interview"
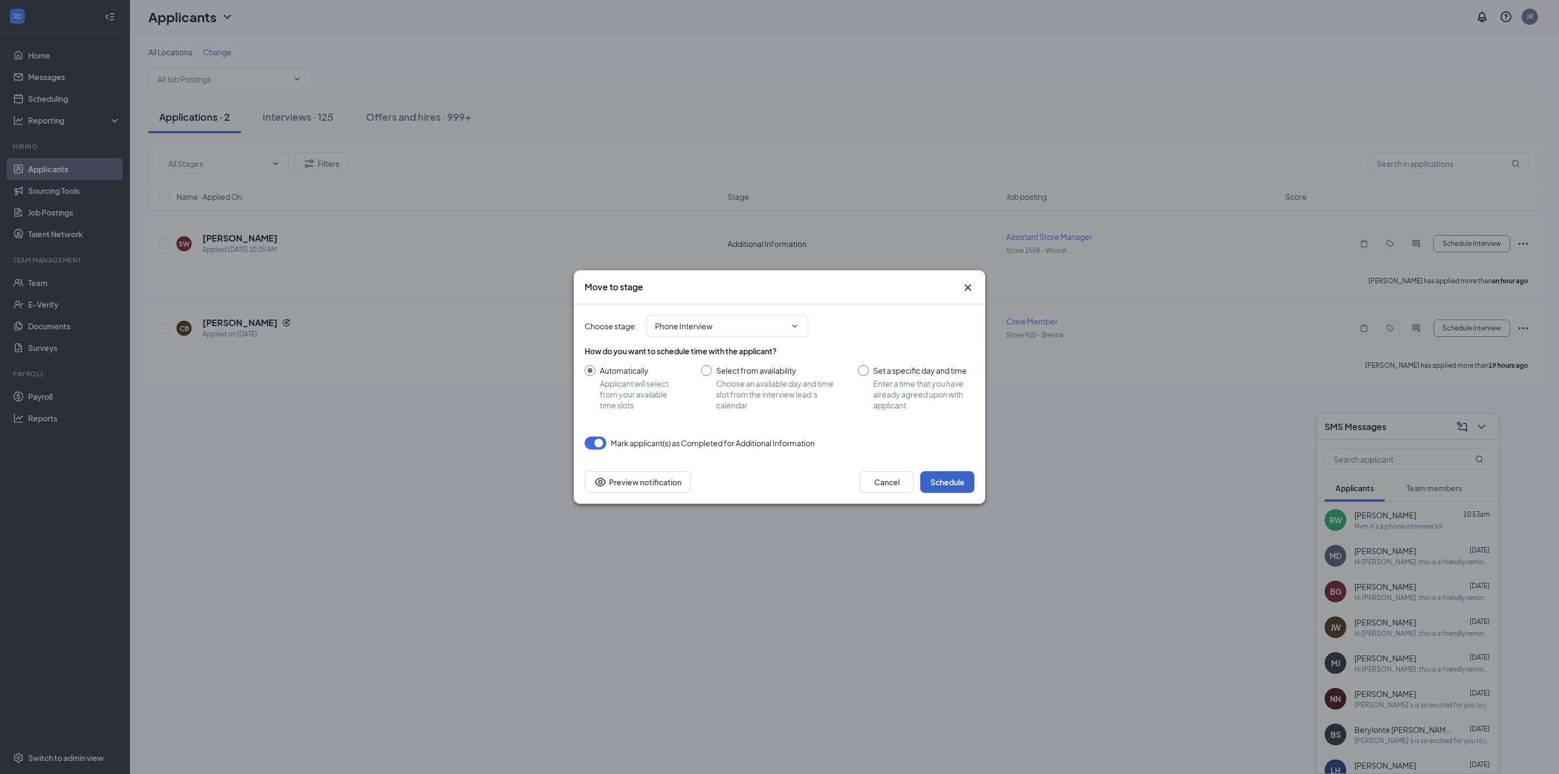
click at [936, 493] on button "Schedule" at bounding box center [947, 482] width 54 height 22
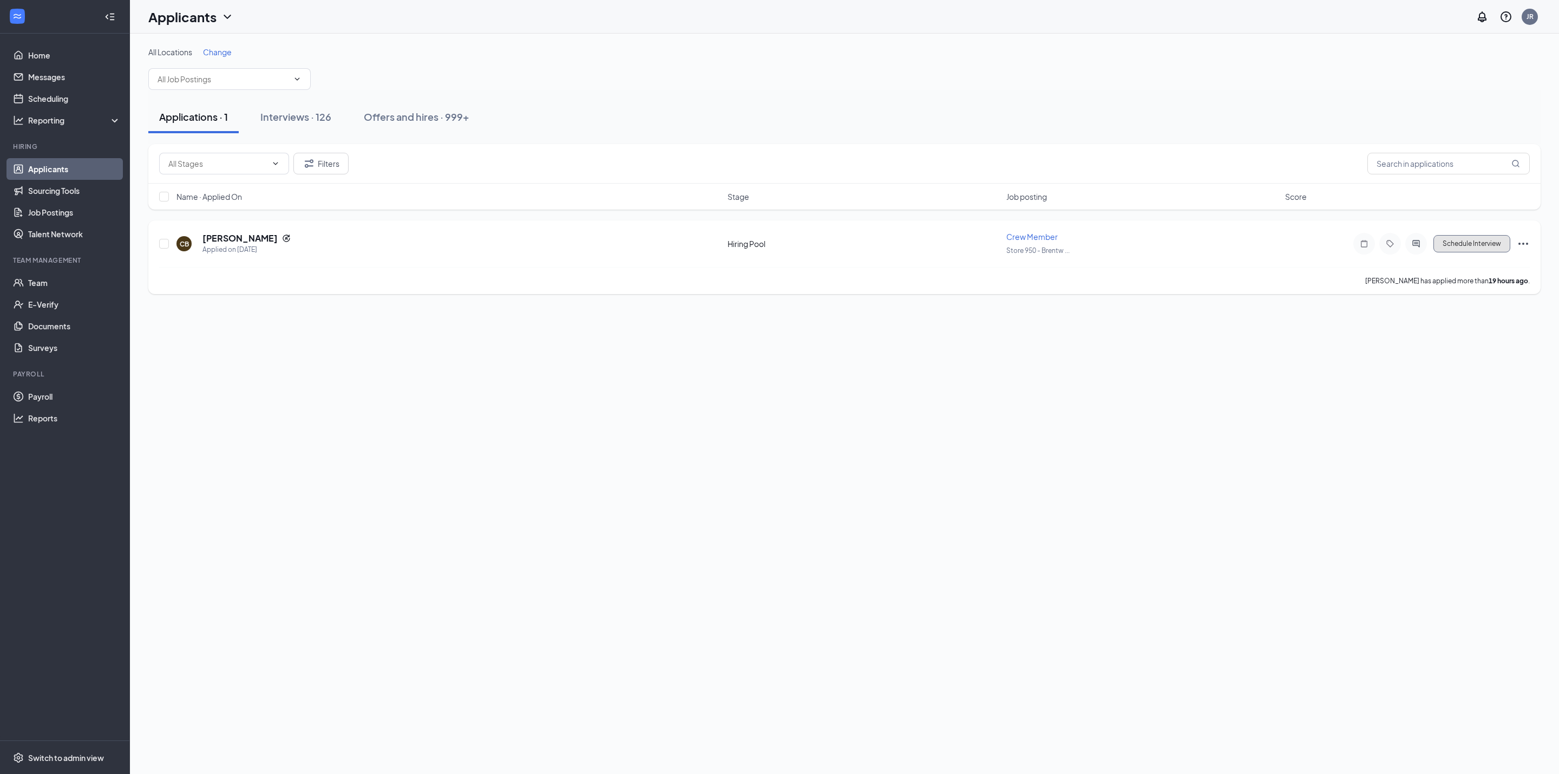
click at [1482, 247] on button "Schedule Interview" at bounding box center [1472, 243] width 77 height 17
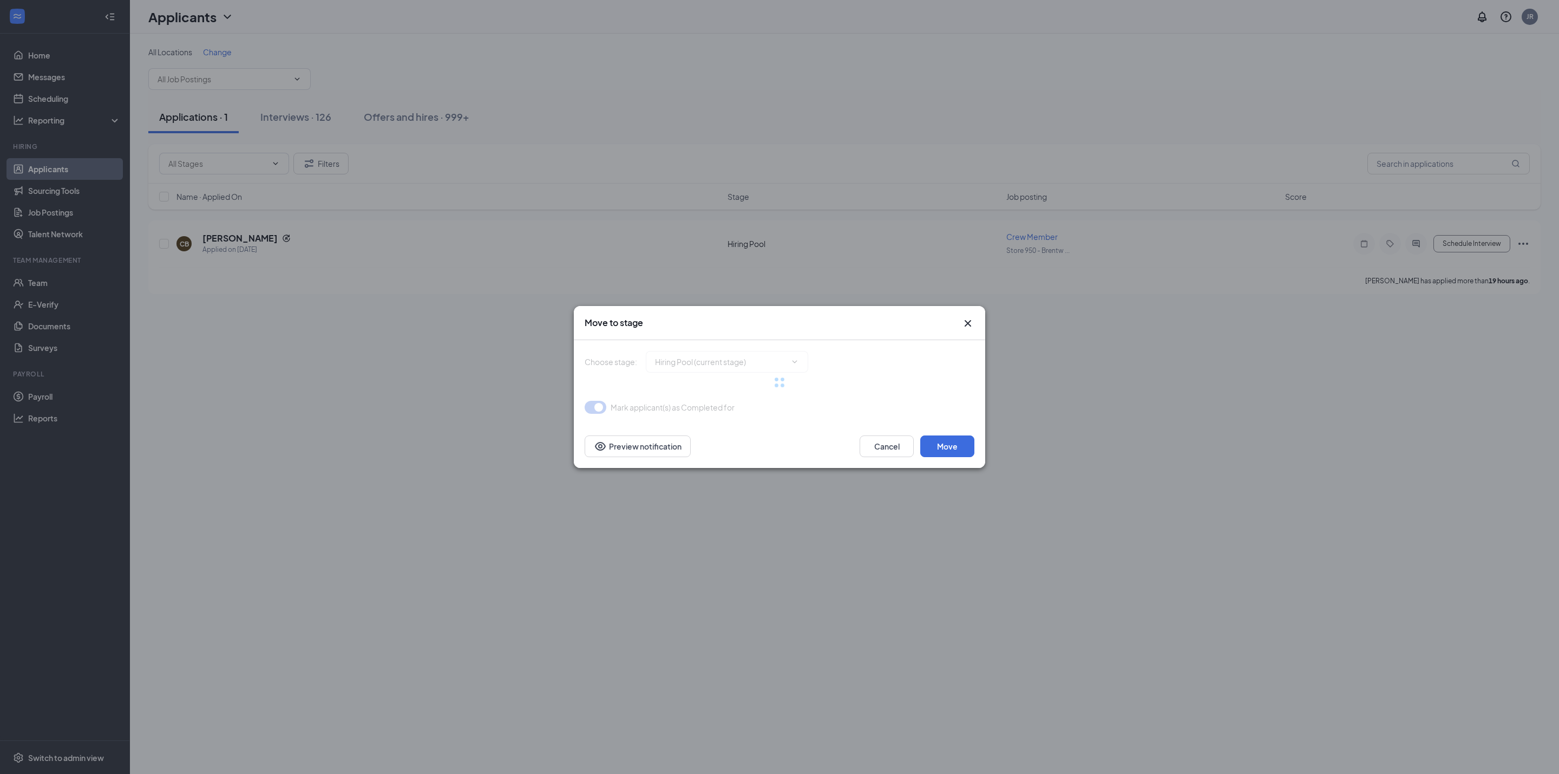
type input "Phone Interview (next stage)"
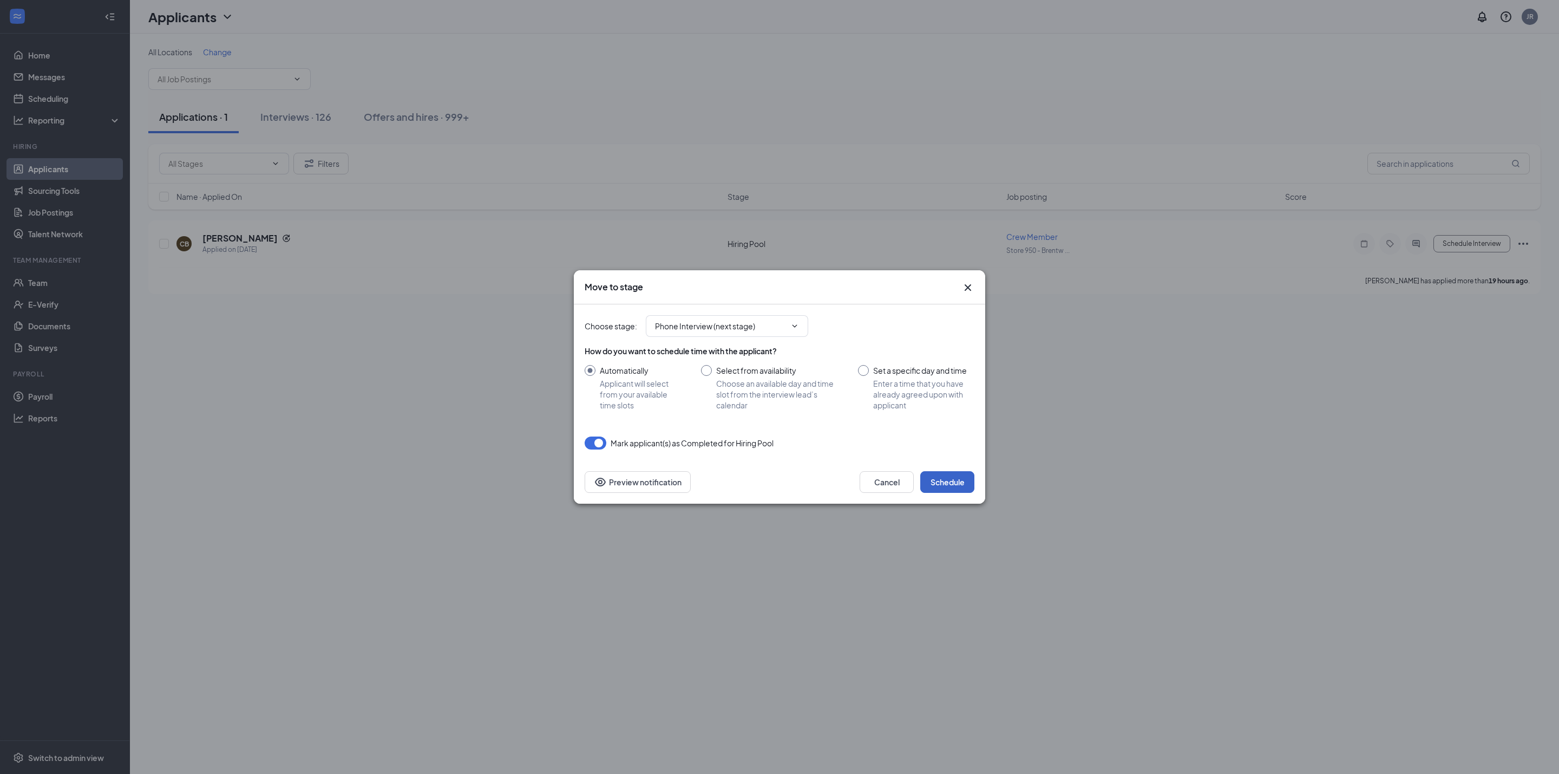
click at [956, 478] on button "Schedule" at bounding box center [947, 482] width 54 height 22
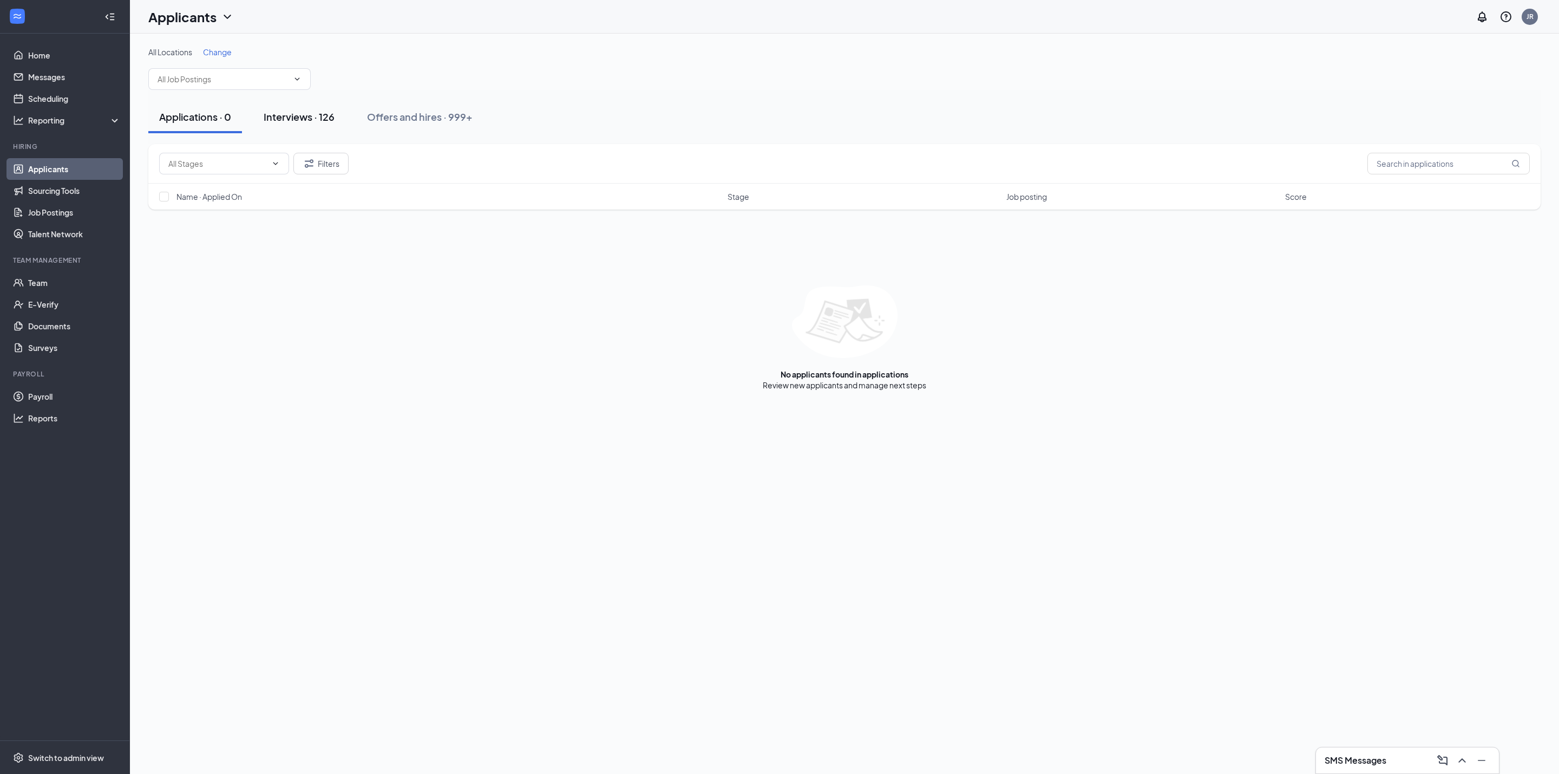
click at [286, 114] on div "Interviews · 126" at bounding box center [299, 117] width 71 height 14
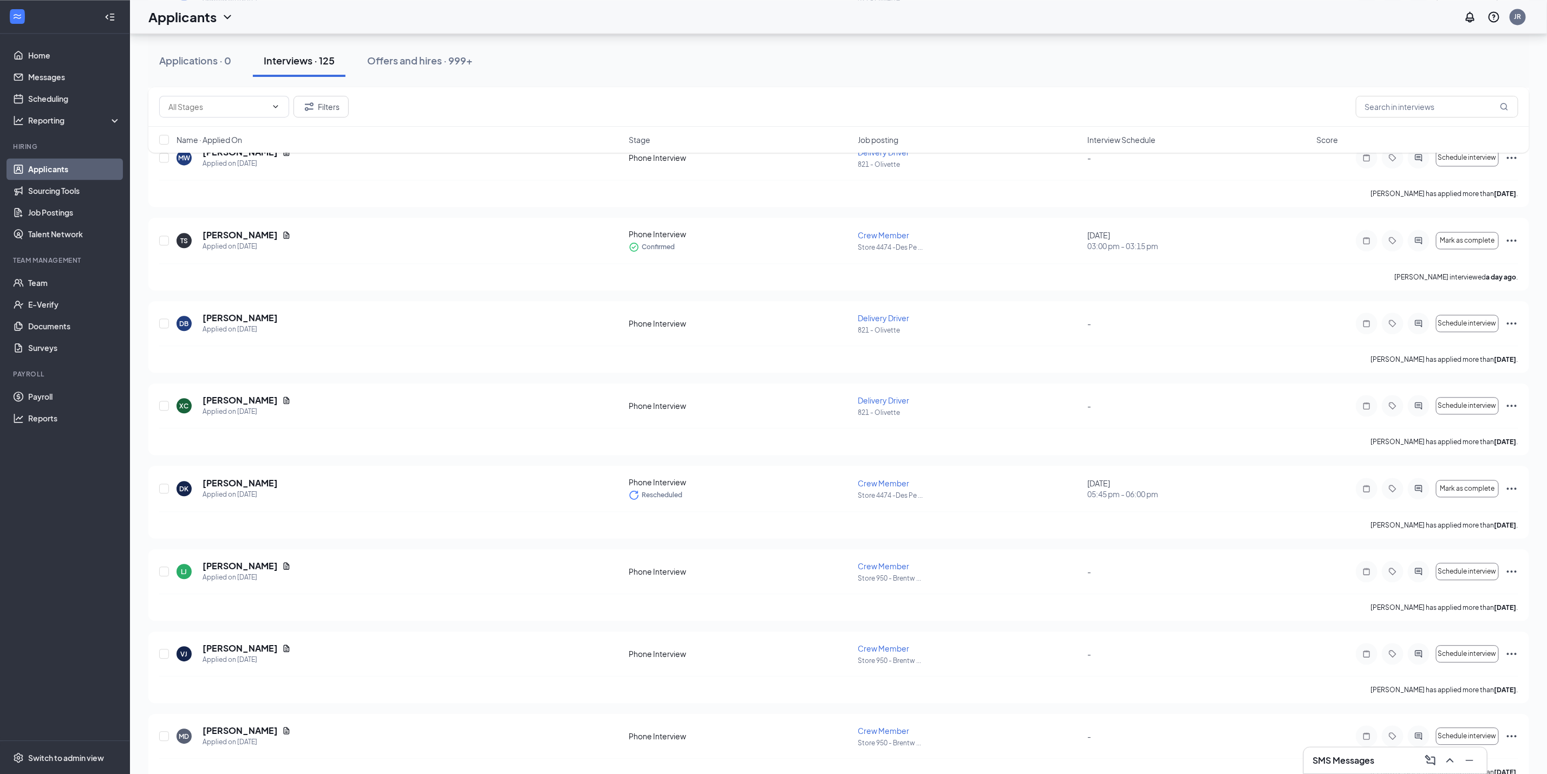
scroll to position [1587, 0]
click at [998, 79] on div "Applications · 0 Interviews · 125 Offers and hires · 999+" at bounding box center [838, 61] width 1381 height 54
click at [1376, 109] on input "text" at bounding box center [1437, 107] width 162 height 22
paste input "[PERSON_NAME]"
type input "[PERSON_NAME]"
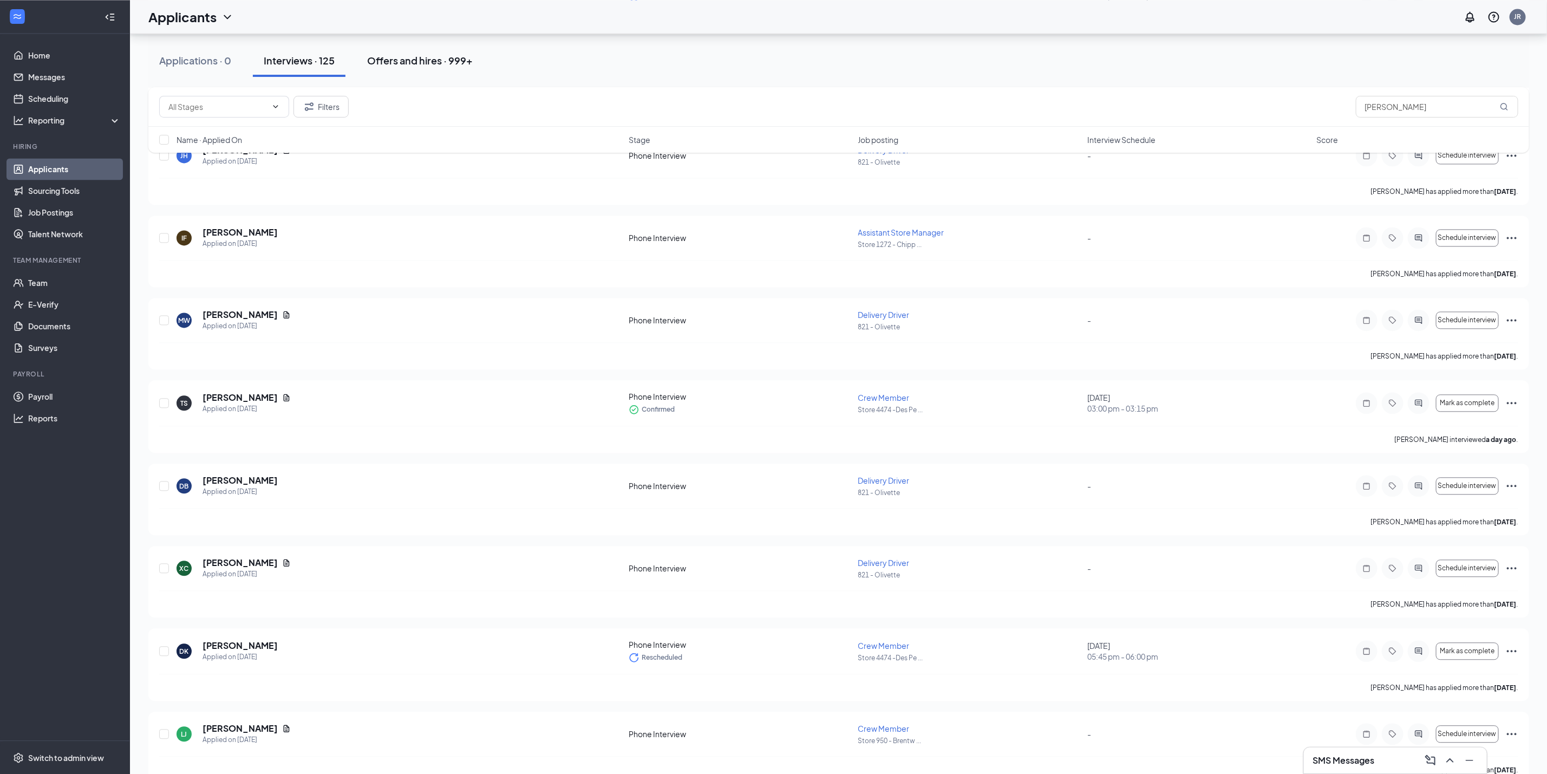
click at [443, 62] on div "Offers and hires · 999+" at bounding box center [420, 61] width 106 height 14
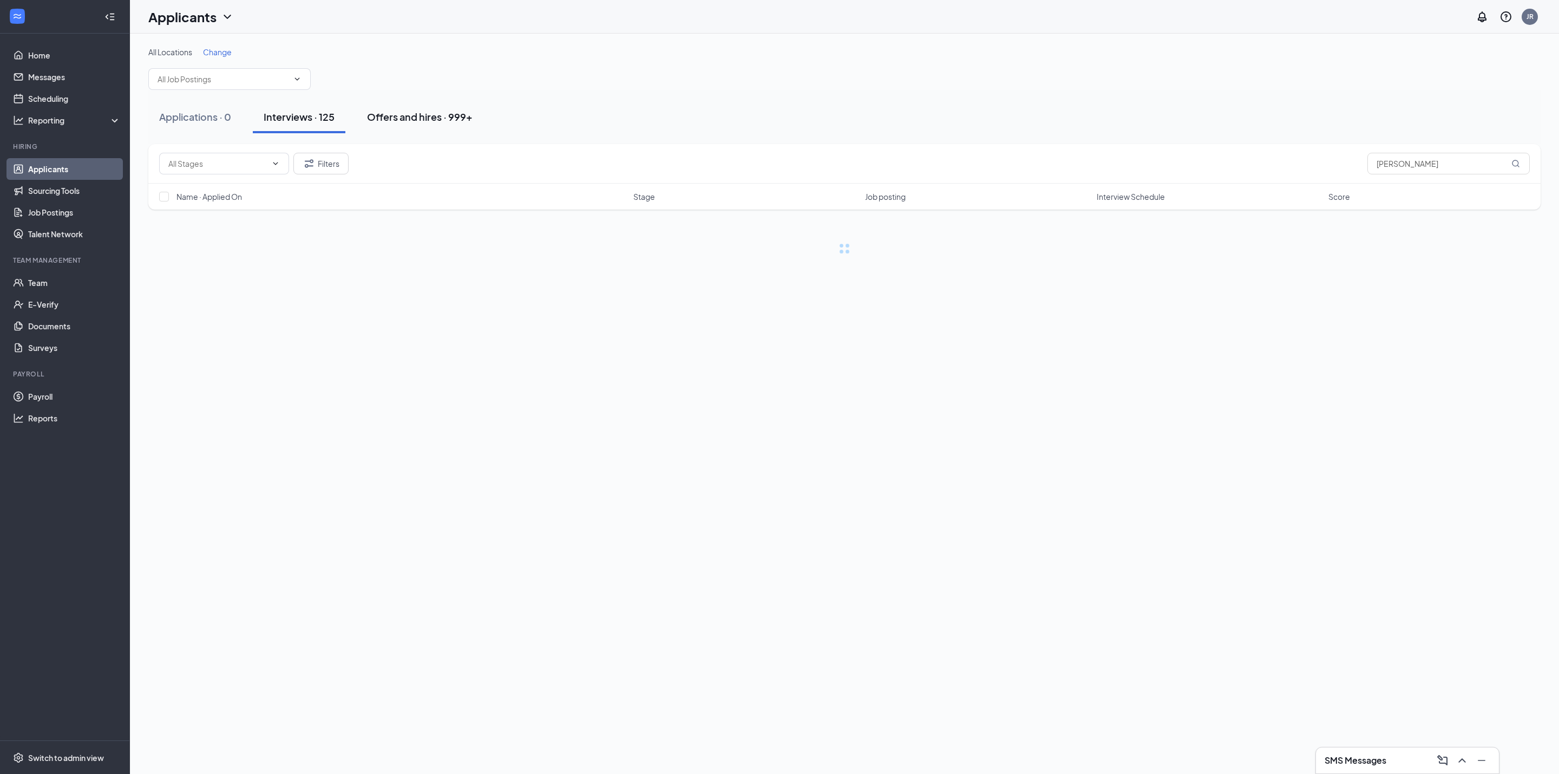
click at [447, 119] on div "Offers and hires · 999+" at bounding box center [420, 117] width 106 height 14
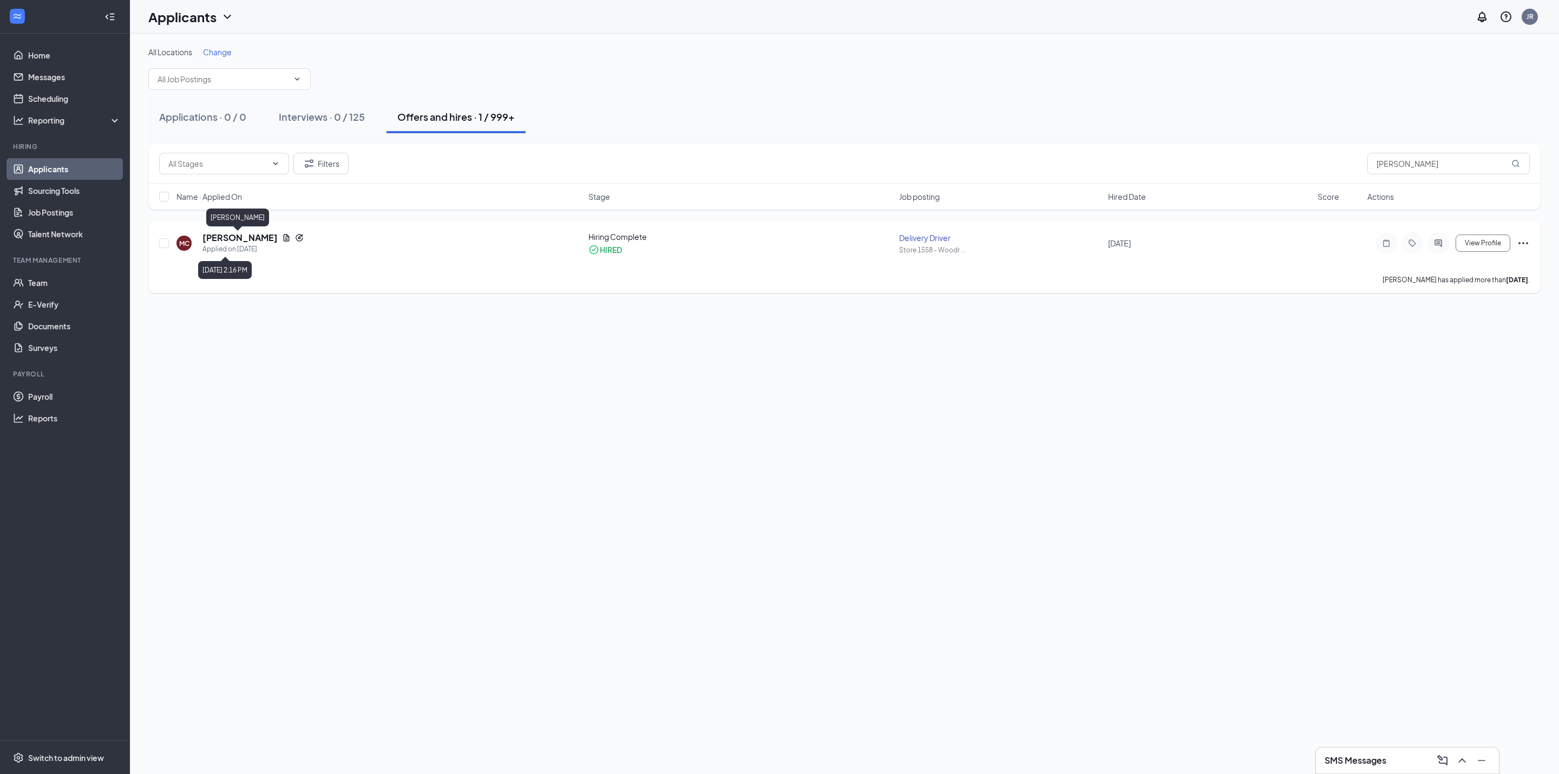
click at [254, 236] on h5 "[PERSON_NAME]" at bounding box center [239, 238] width 75 height 12
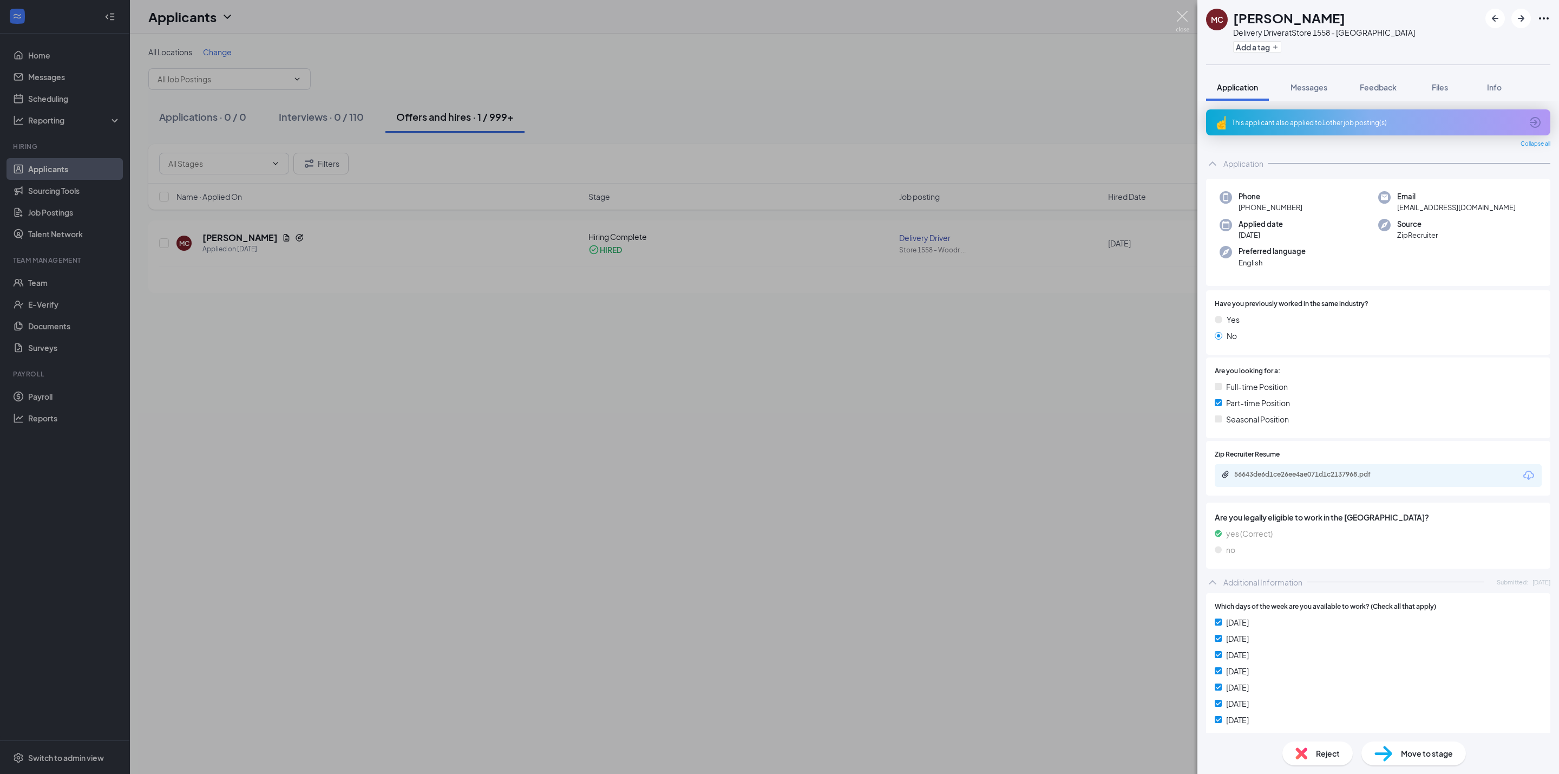
click at [1185, 21] on img at bounding box center [1183, 21] width 14 height 21
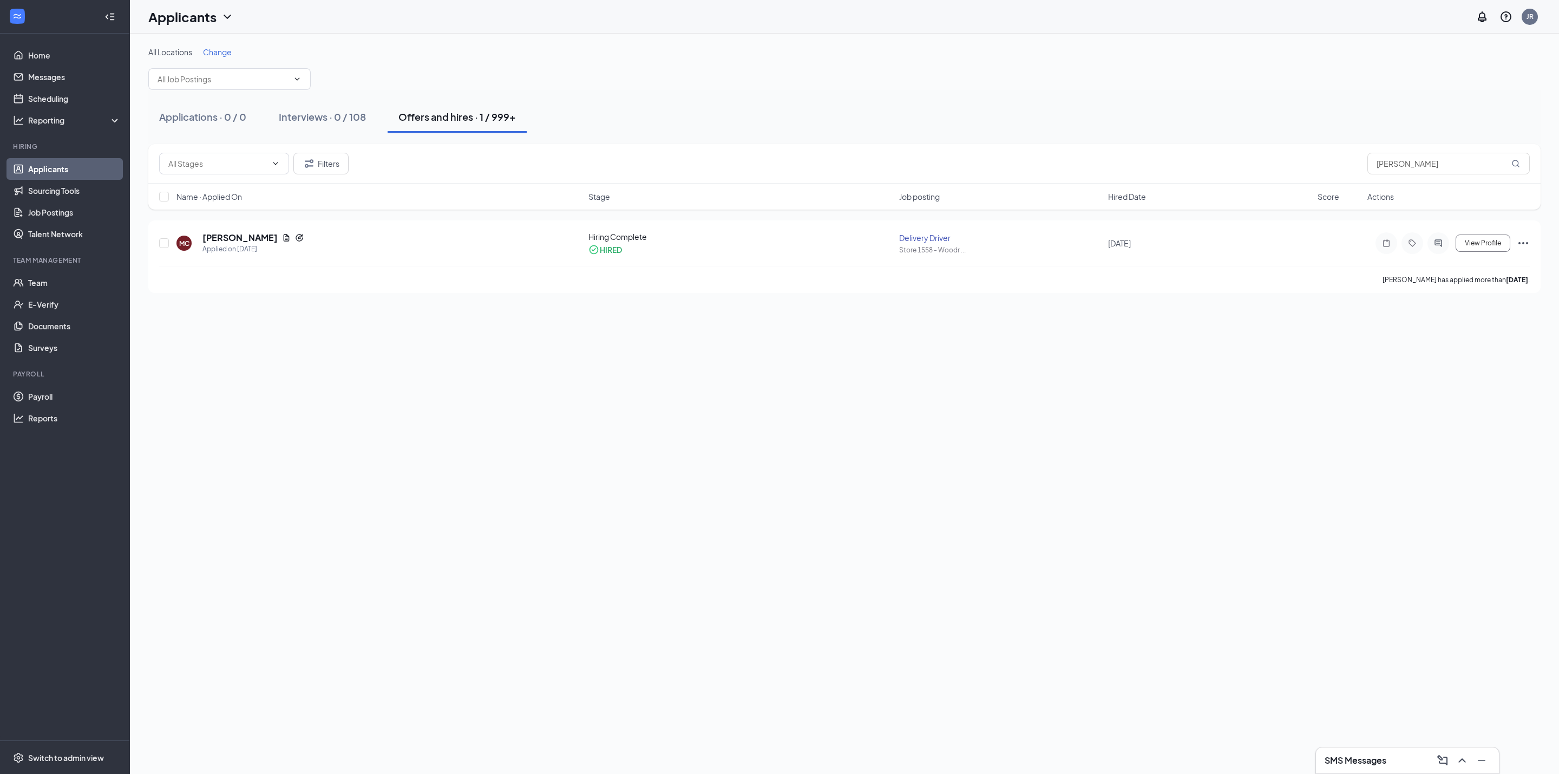
click at [1475, 148] on div "Filters Michael Cherry" at bounding box center [844, 164] width 1392 height 40
click at [1474, 148] on div "Filters Michael Cherry" at bounding box center [844, 164] width 1392 height 40
click at [1436, 159] on input "Michael Cherry" at bounding box center [1449, 164] width 162 height 22
click at [1436, 162] on input "Michael Cherry" at bounding box center [1449, 164] width 162 height 22
type input "M"
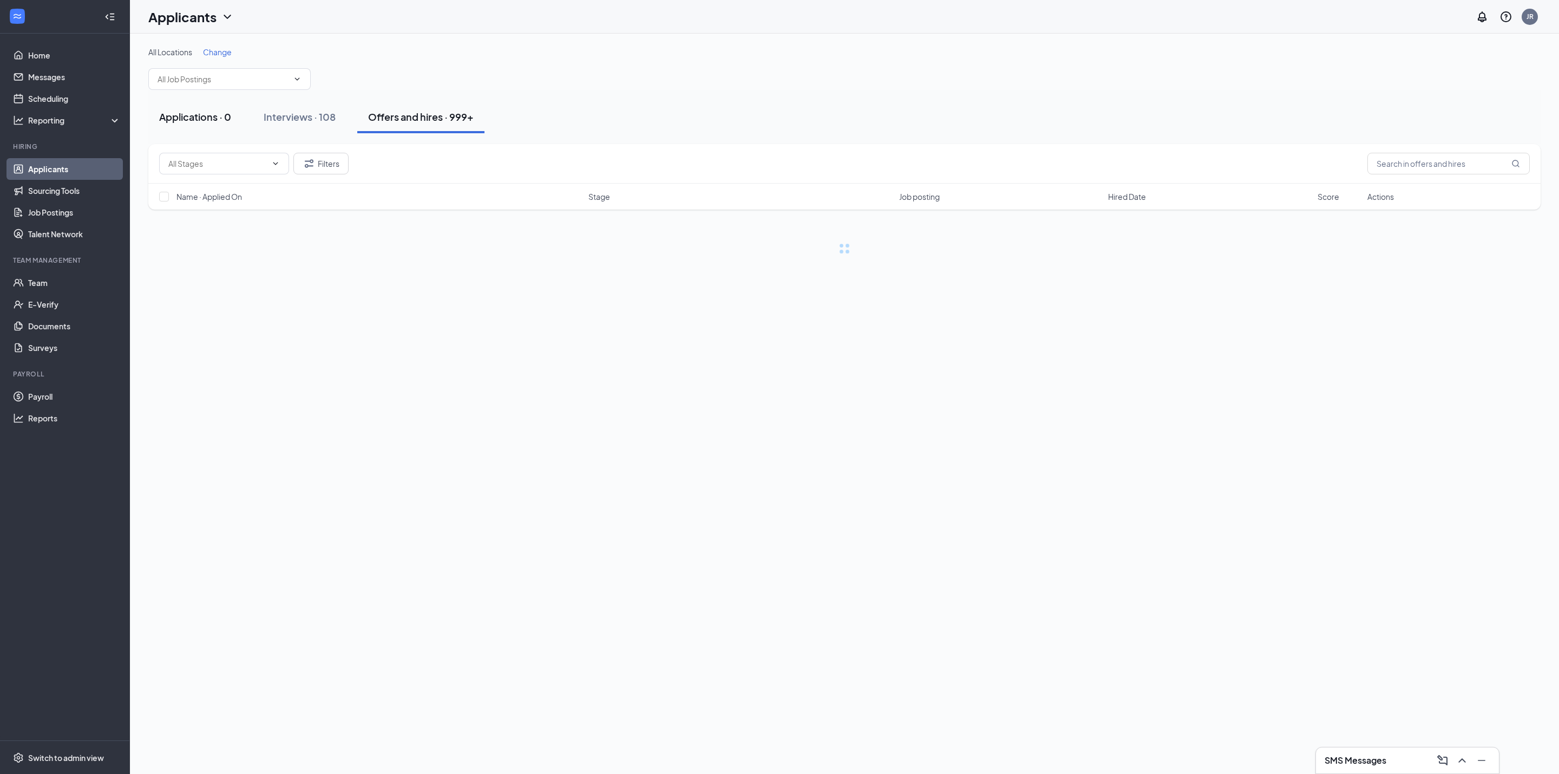
click at [223, 107] on button "Applications · 0" at bounding box center [195, 117] width 94 height 32
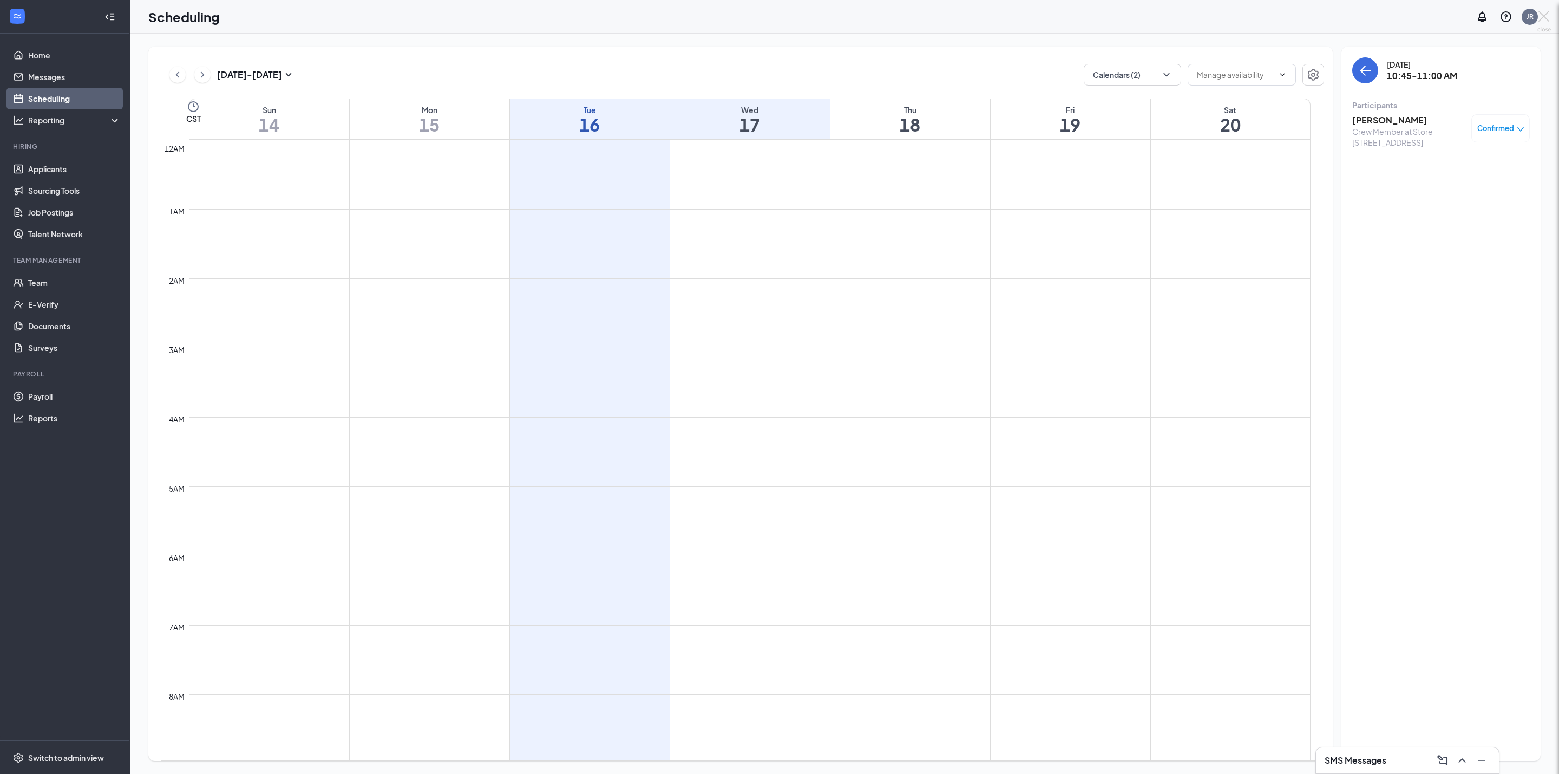
scroll to position [532, 0]
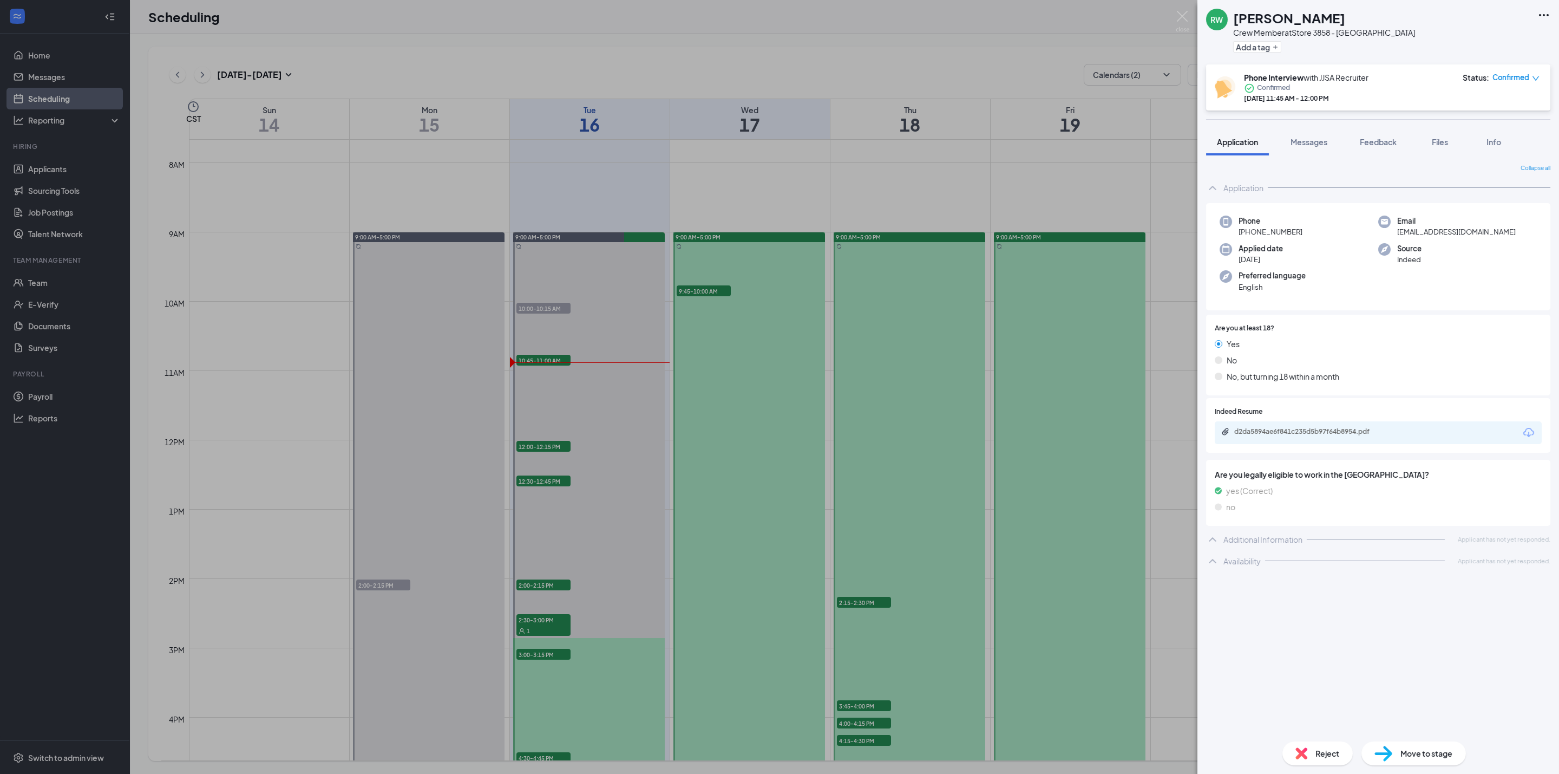
click at [1280, 224] on span "Phone" at bounding box center [1271, 220] width 64 height 11
click at [1279, 231] on span "[PHONE_NUMBER]" at bounding box center [1271, 231] width 64 height 11
click at [1277, 232] on span "[PHONE_NUMBER]" at bounding box center [1271, 231] width 64 height 11
click at [1276, 231] on span "[PHONE_NUMBER]" at bounding box center [1271, 231] width 64 height 11
click at [1276, 236] on span "[PHONE_NUMBER]" at bounding box center [1271, 231] width 64 height 11
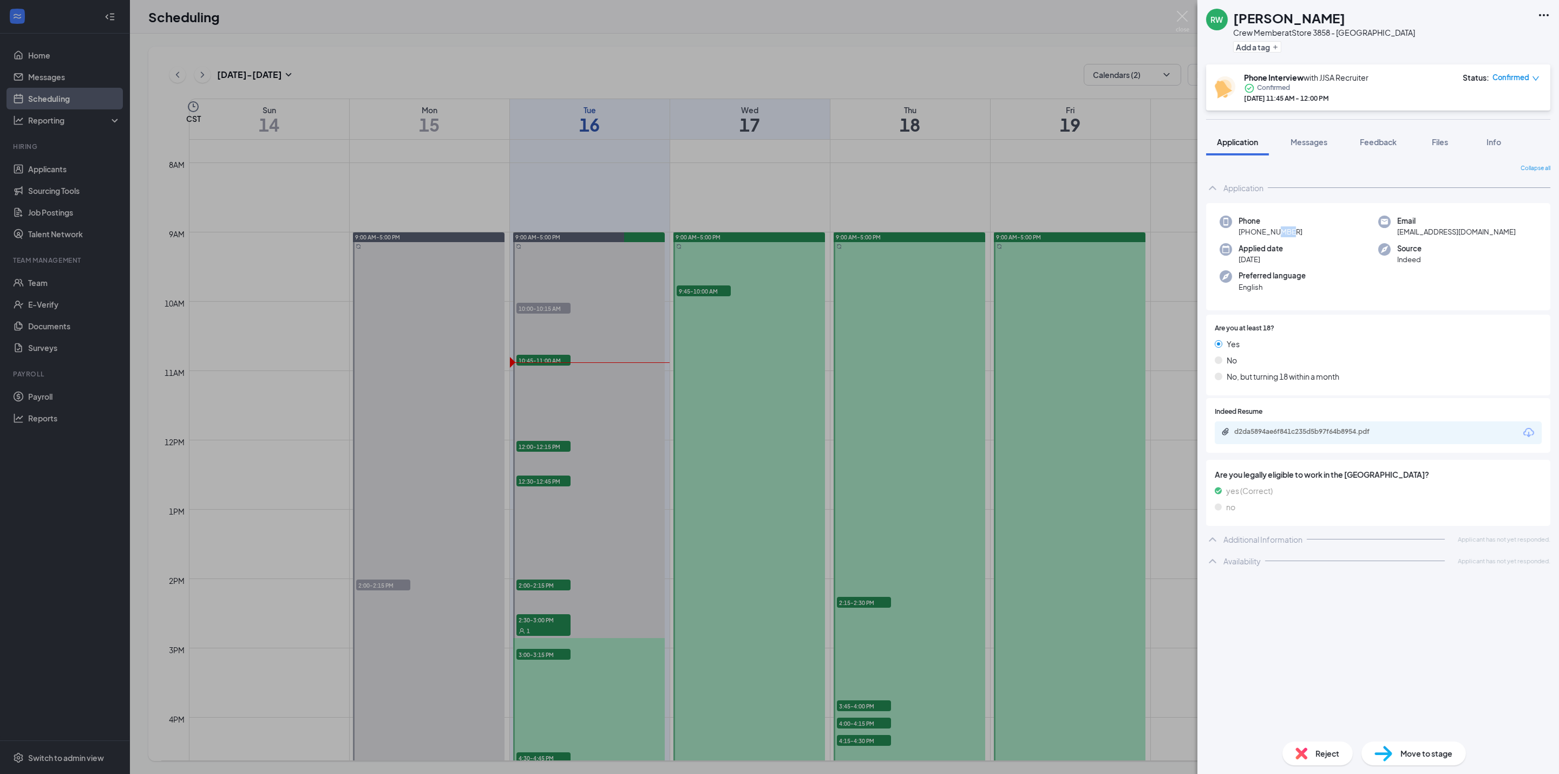
click at [1276, 234] on span "+1 (314) 313-3065" at bounding box center [1271, 231] width 64 height 11
copy span "+1 (314) 313-3065"
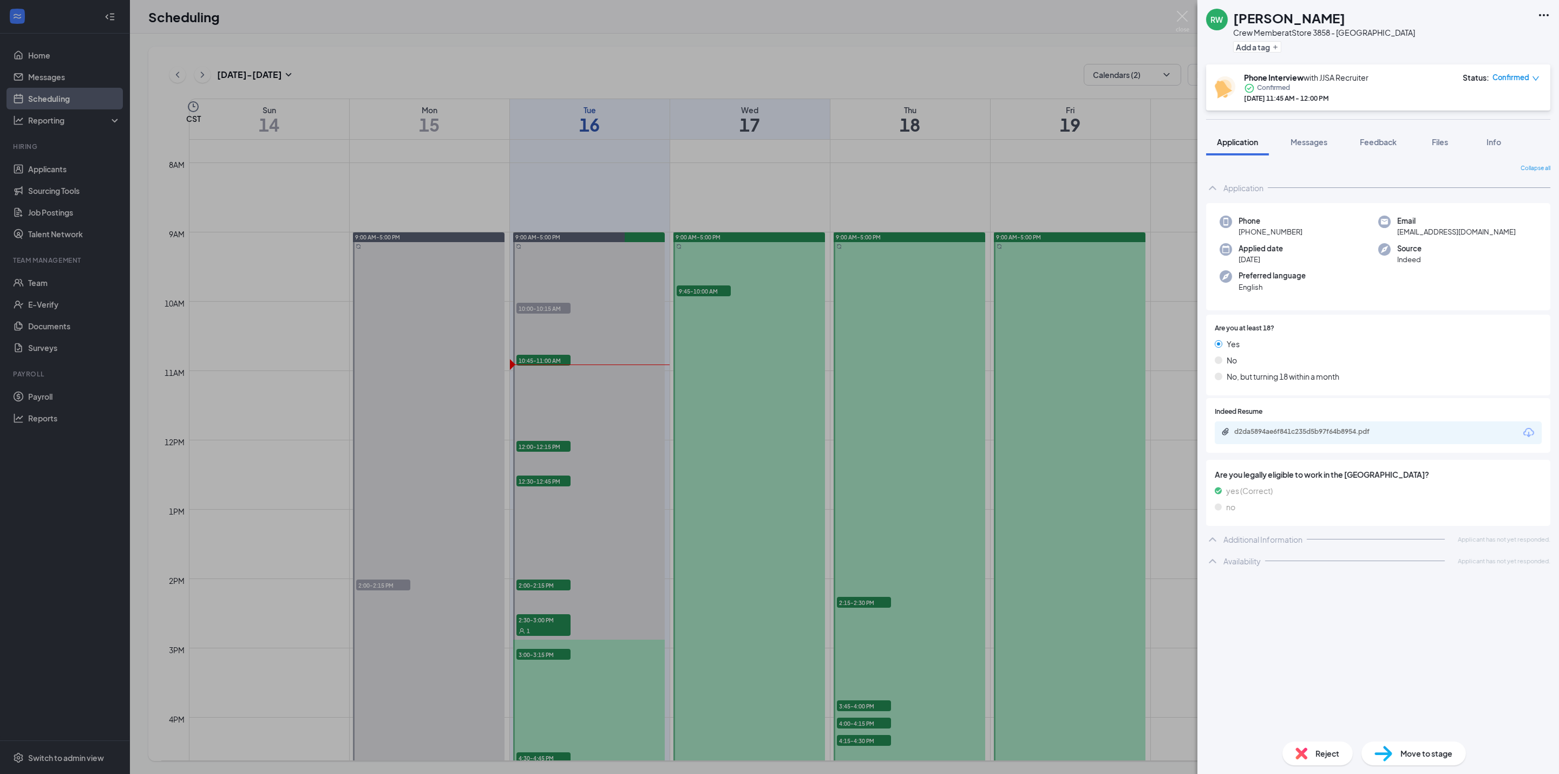
click at [1310, 16] on h1 "randy wilburn" at bounding box center [1289, 18] width 112 height 18
click at [1314, 23] on h1 "randy wilburn" at bounding box center [1289, 18] width 112 height 18
click at [1312, 18] on h1 "randy wilburn" at bounding box center [1289, 18] width 112 height 18
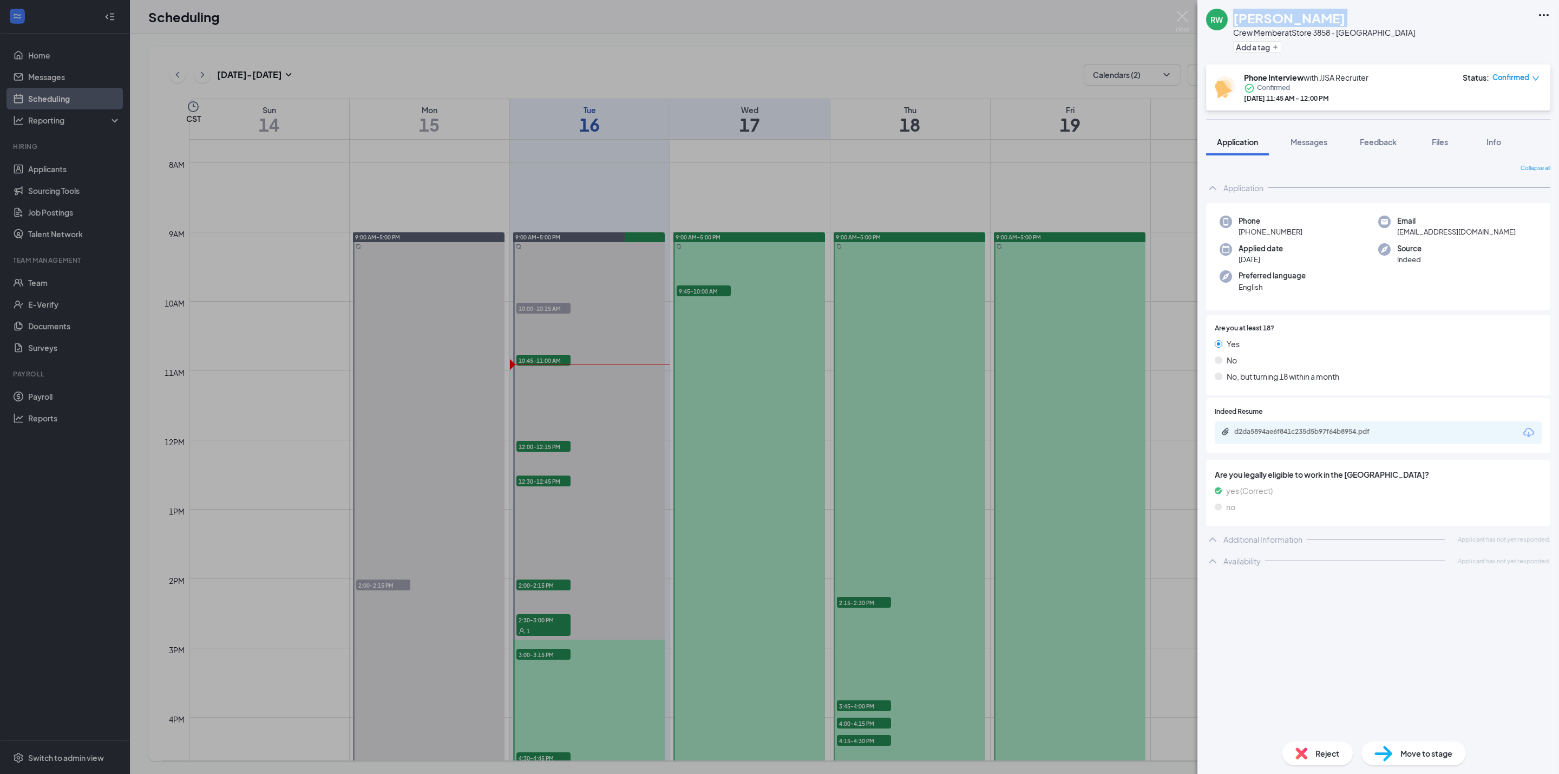
copy h1 "randy wilburn"
click at [1428, 744] on div "Move to stage" at bounding box center [1414, 753] width 104 height 24
click at [1403, 744] on span "Move to stage" at bounding box center [1427, 753] width 52 height 12
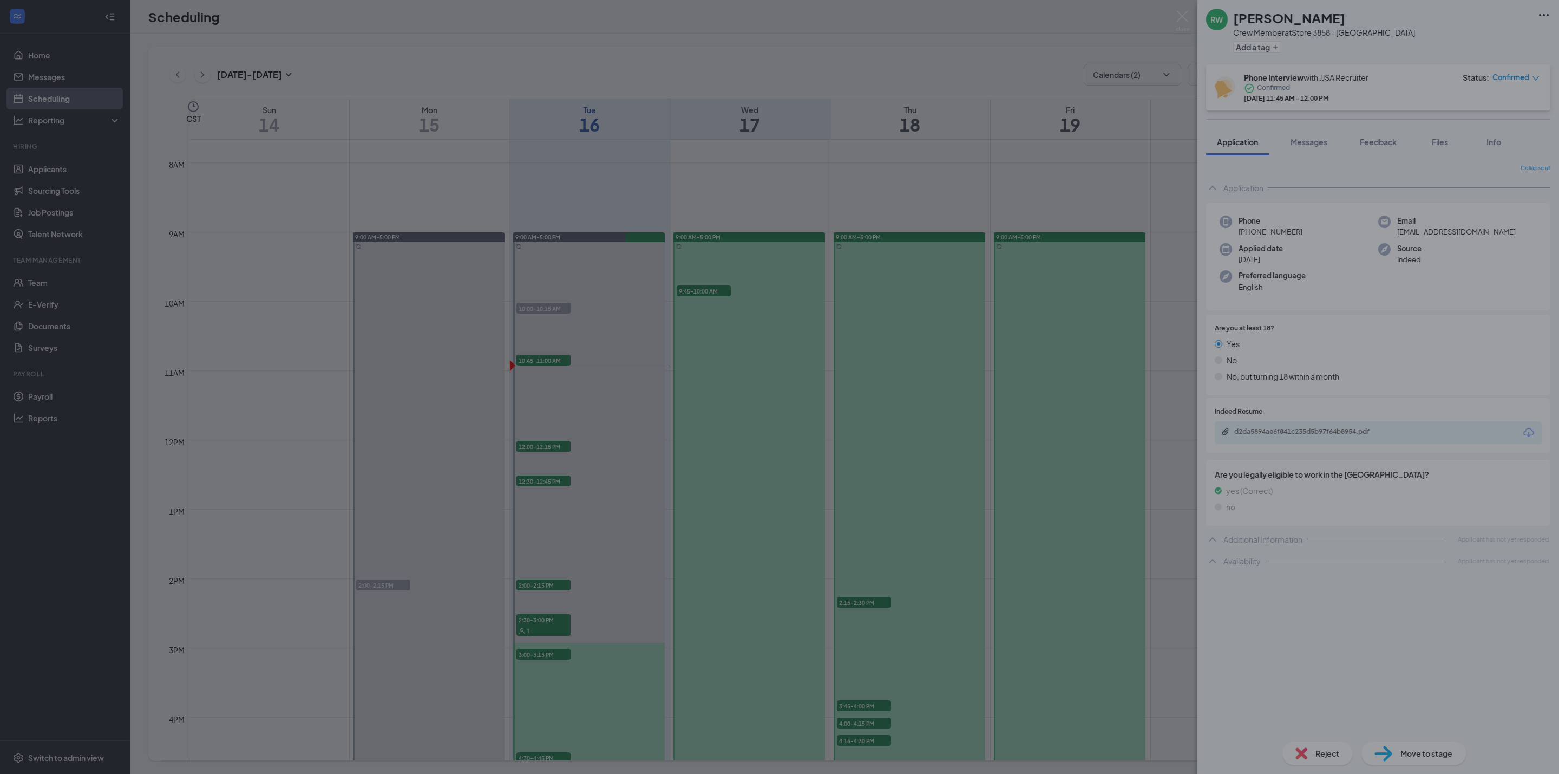
type input "Hiring Complete (final stage)"
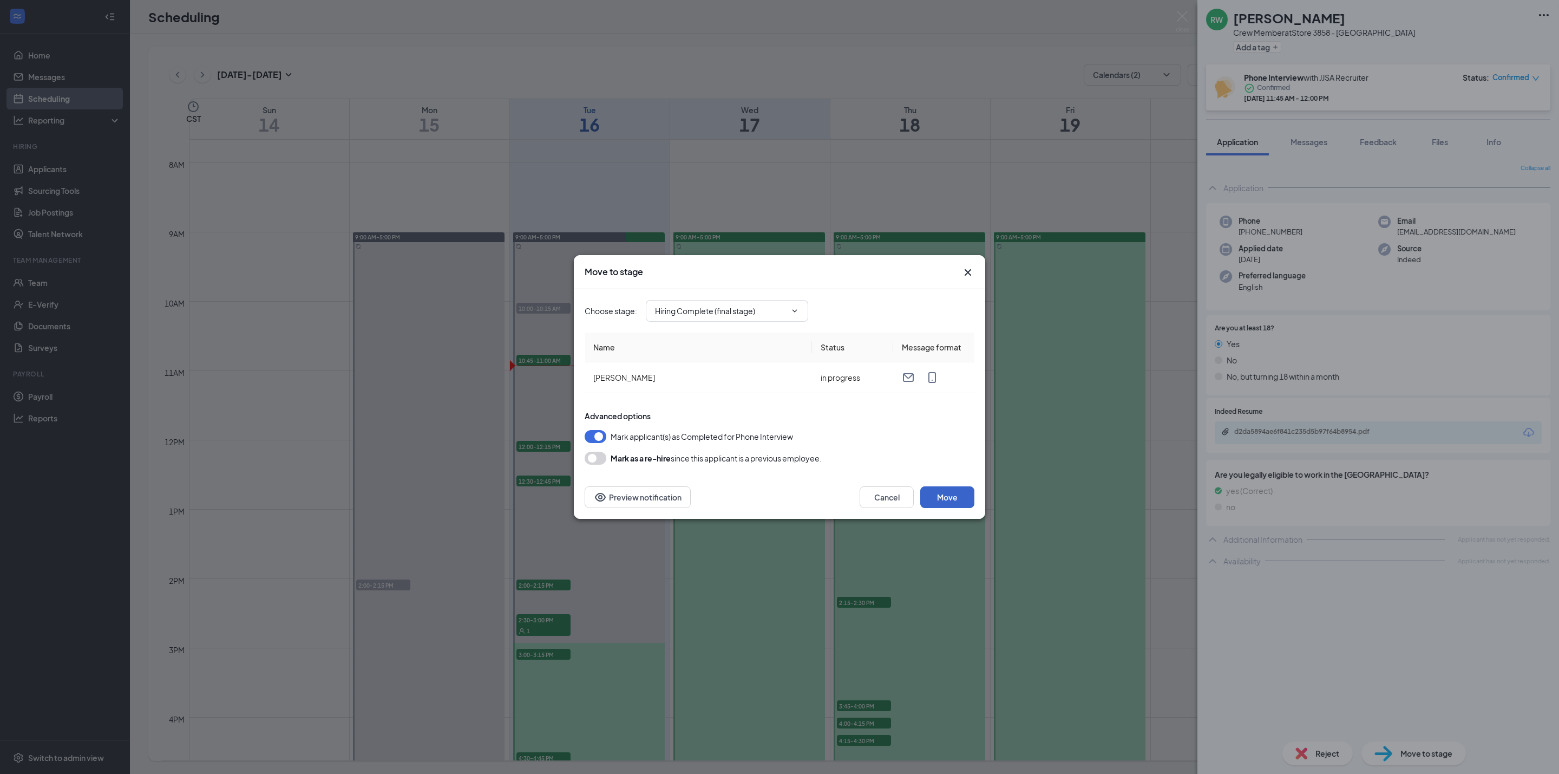
click at [962, 499] on button "Move" at bounding box center [947, 497] width 54 height 22
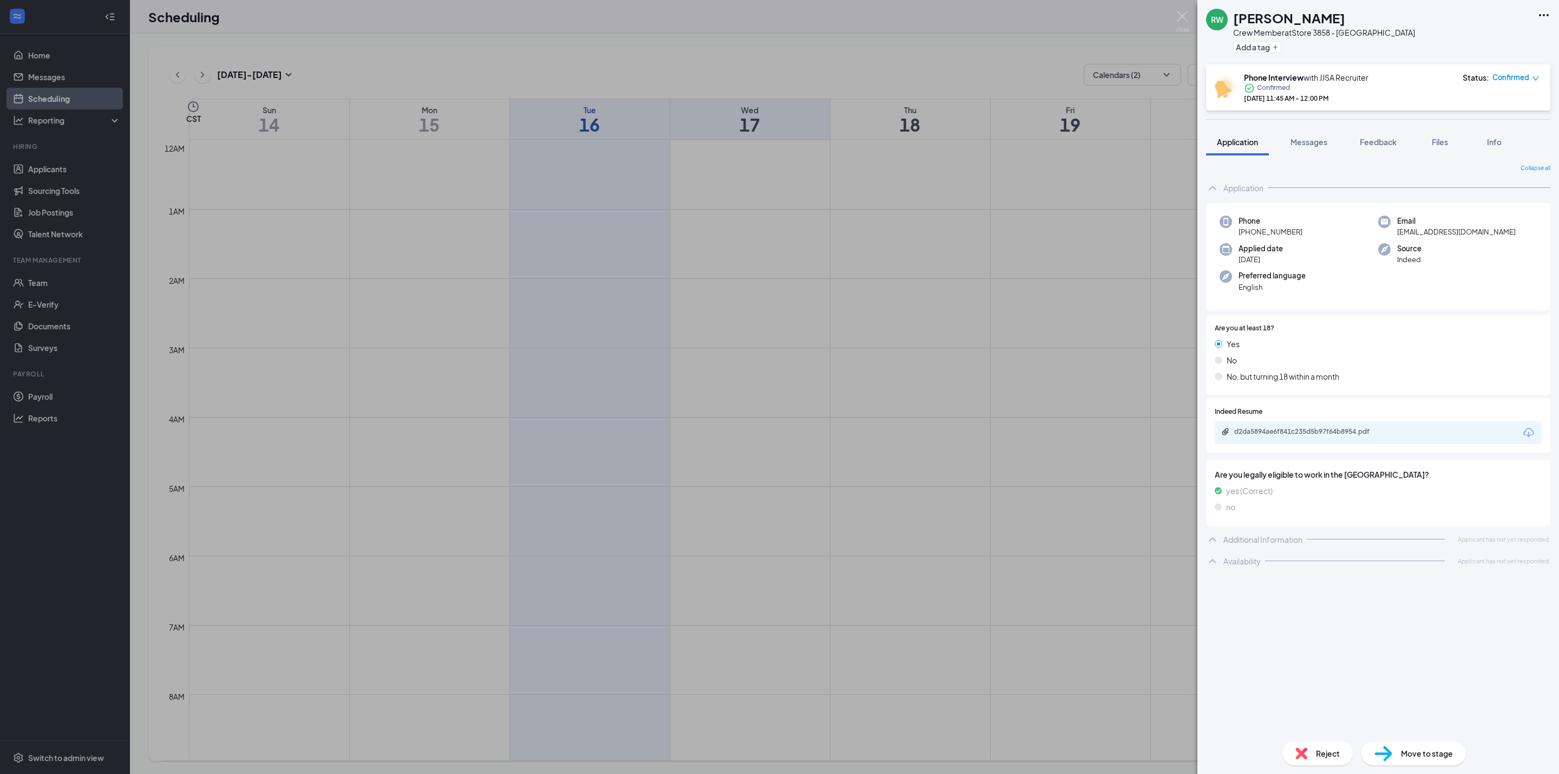
scroll to position [532, 0]
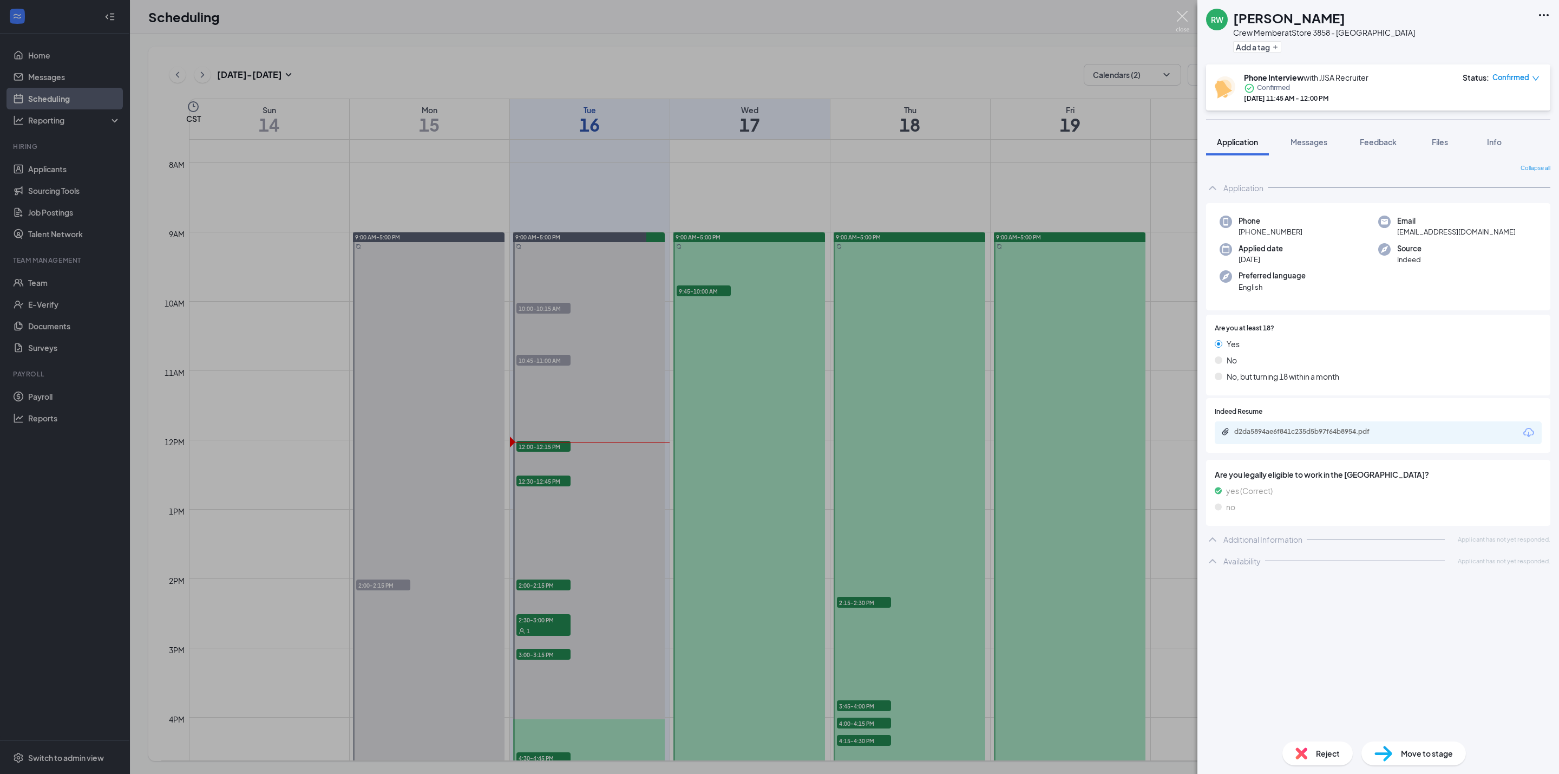
click at [1181, 15] on img at bounding box center [1183, 21] width 14 height 21
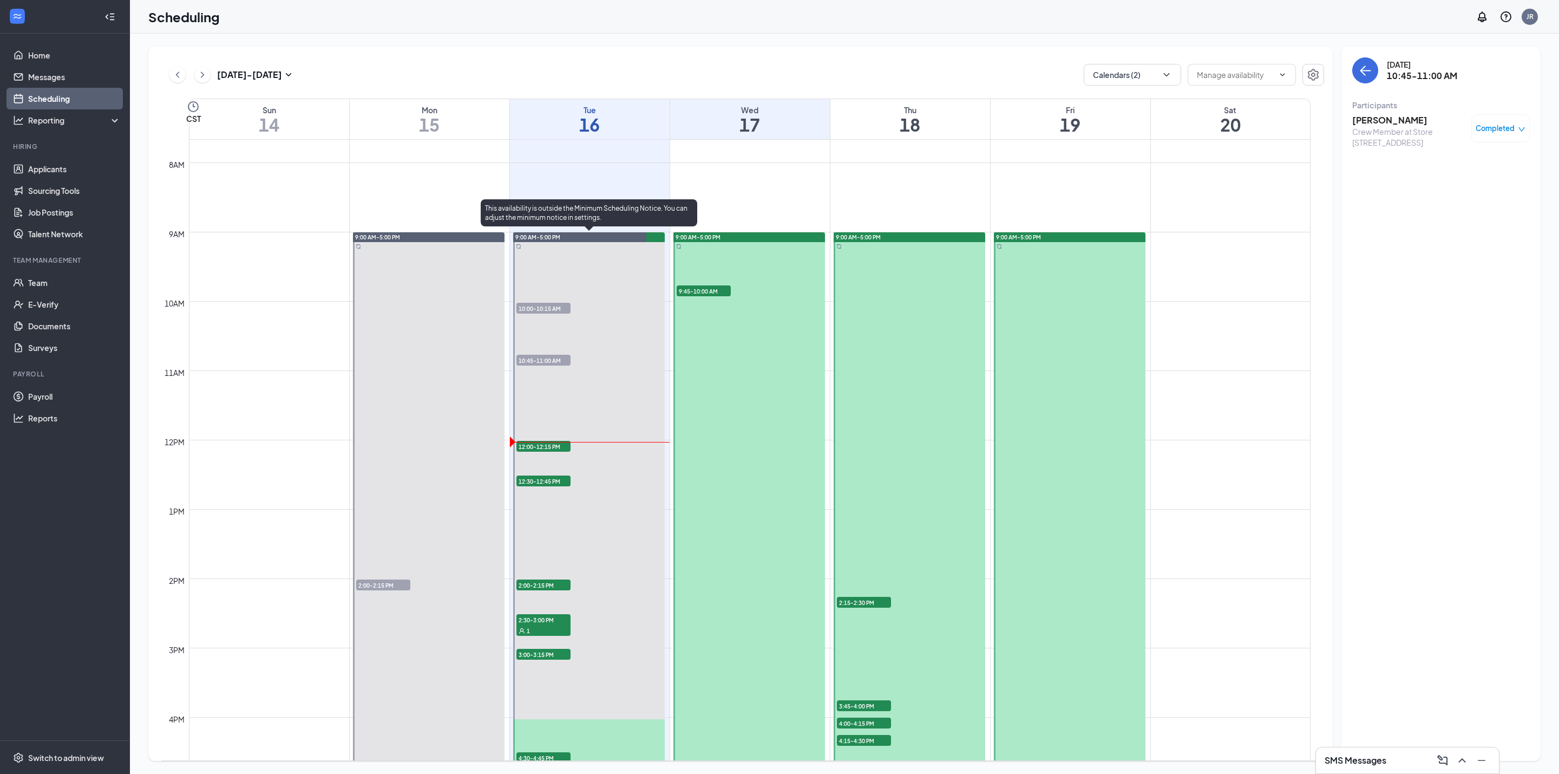
click at [543, 442] on span "12:00-12:15 PM" at bounding box center [543, 446] width 54 height 11
click at [1382, 120] on h3 "[PERSON_NAME]" at bounding box center [1409, 120] width 114 height 12
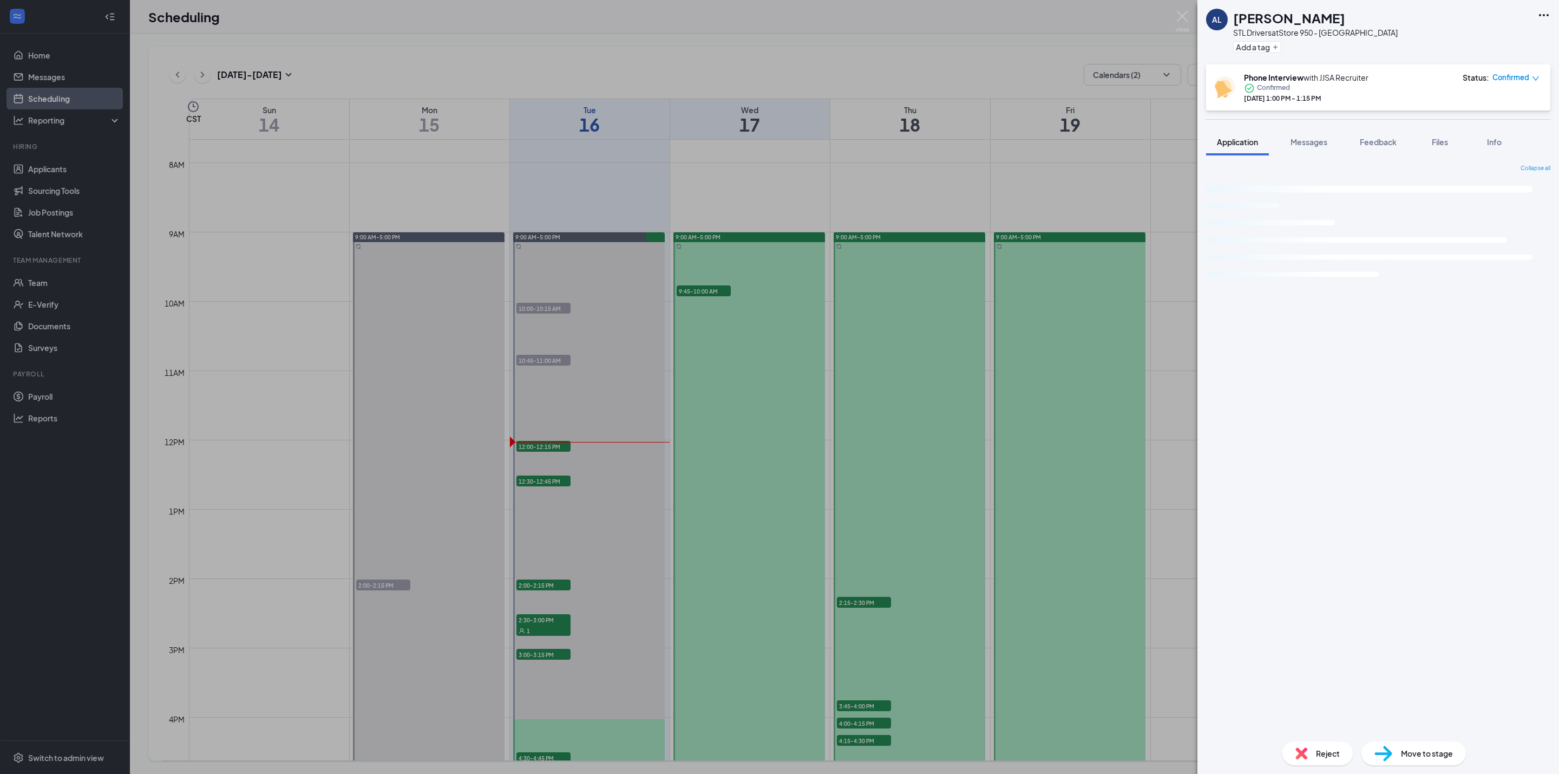
click at [1273, 15] on h1 "[PERSON_NAME]" at bounding box center [1289, 18] width 112 height 18
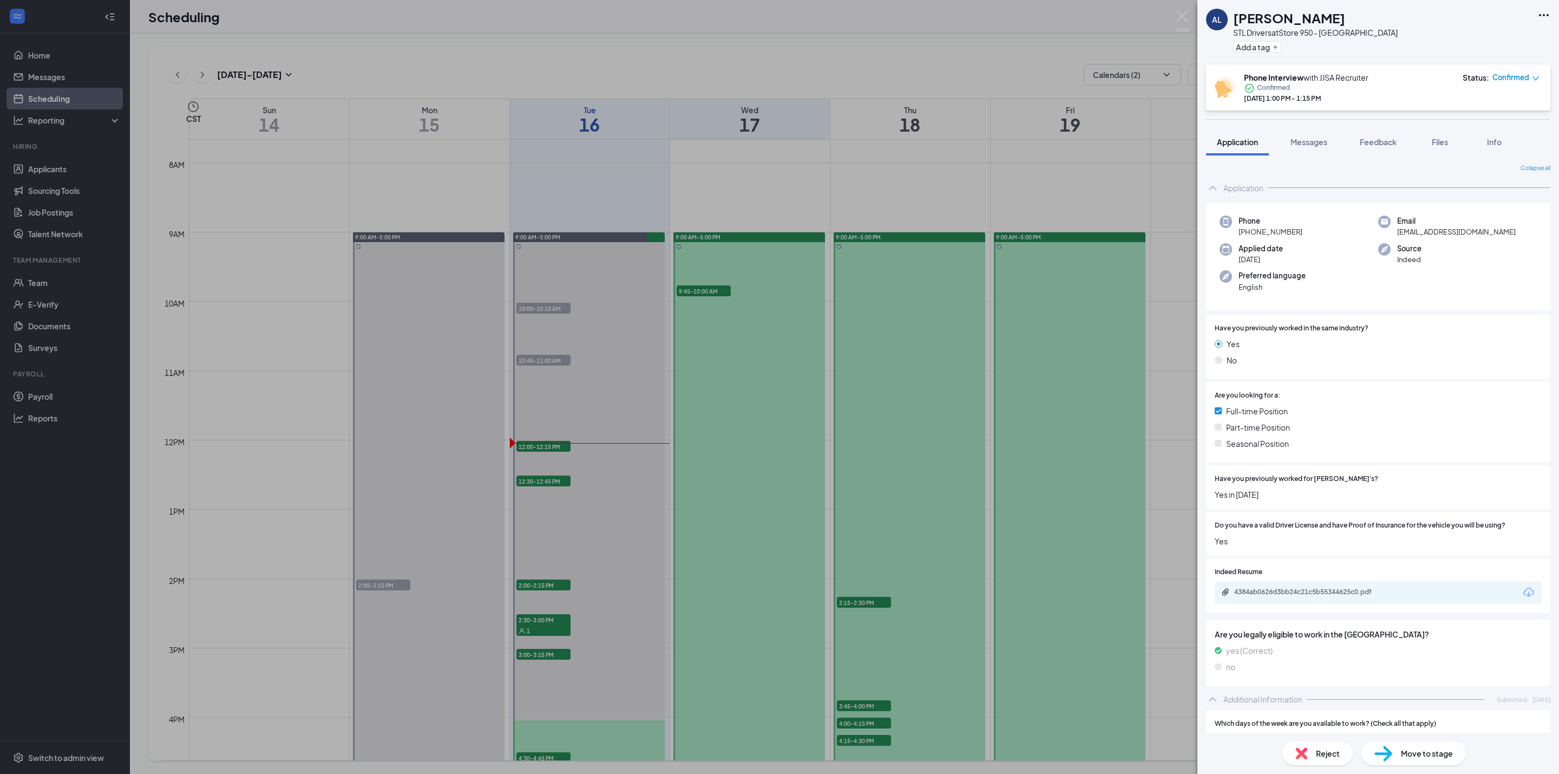
click at [1279, 229] on span "+1 (618) 332-9755" at bounding box center [1271, 231] width 64 height 11
copy span "+1 (618) 332-9755"
click at [1316, 754] on span "Reject" at bounding box center [1328, 753] width 24 height 12
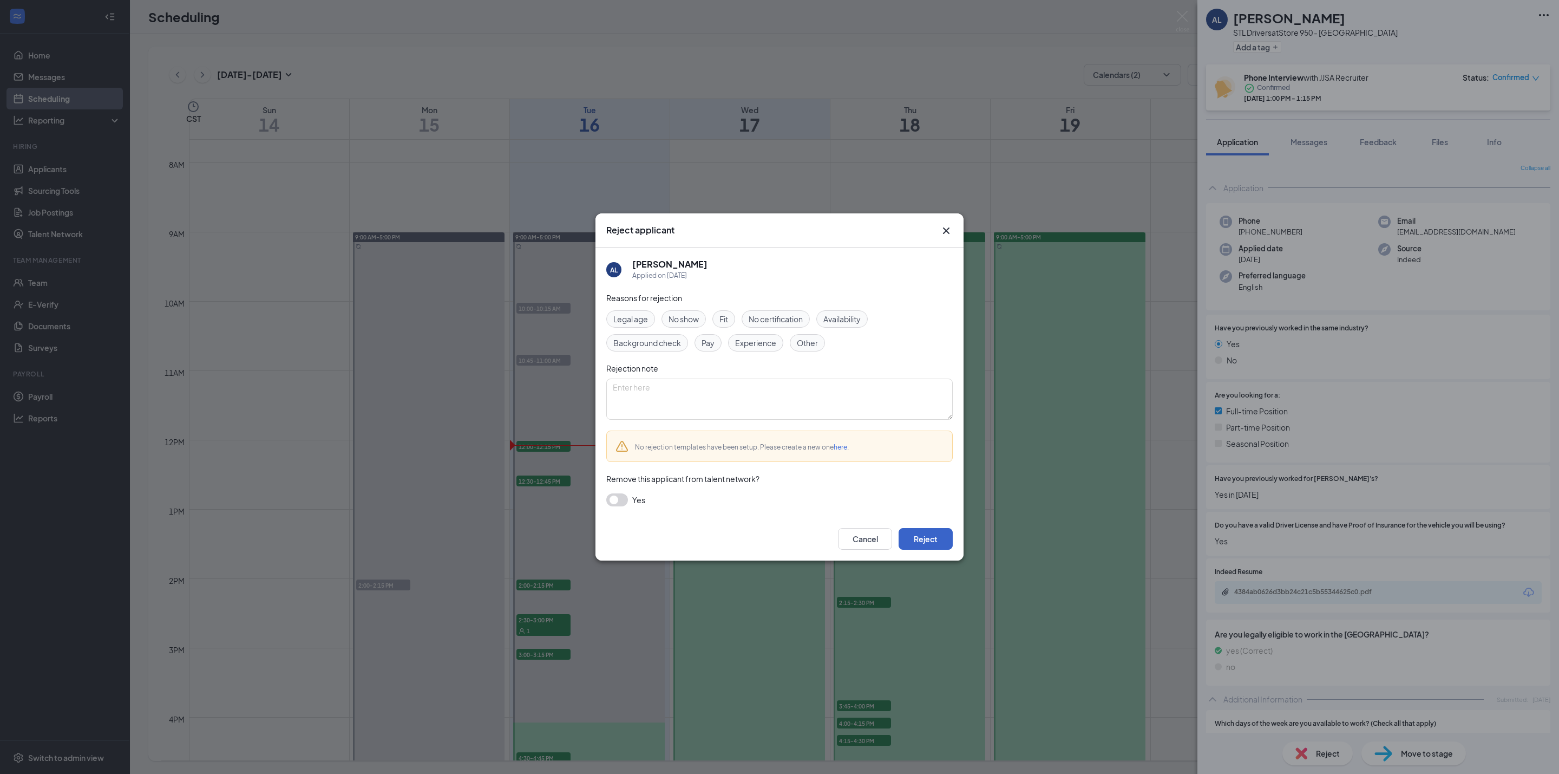
click at [933, 534] on button "Reject" at bounding box center [926, 539] width 54 height 22
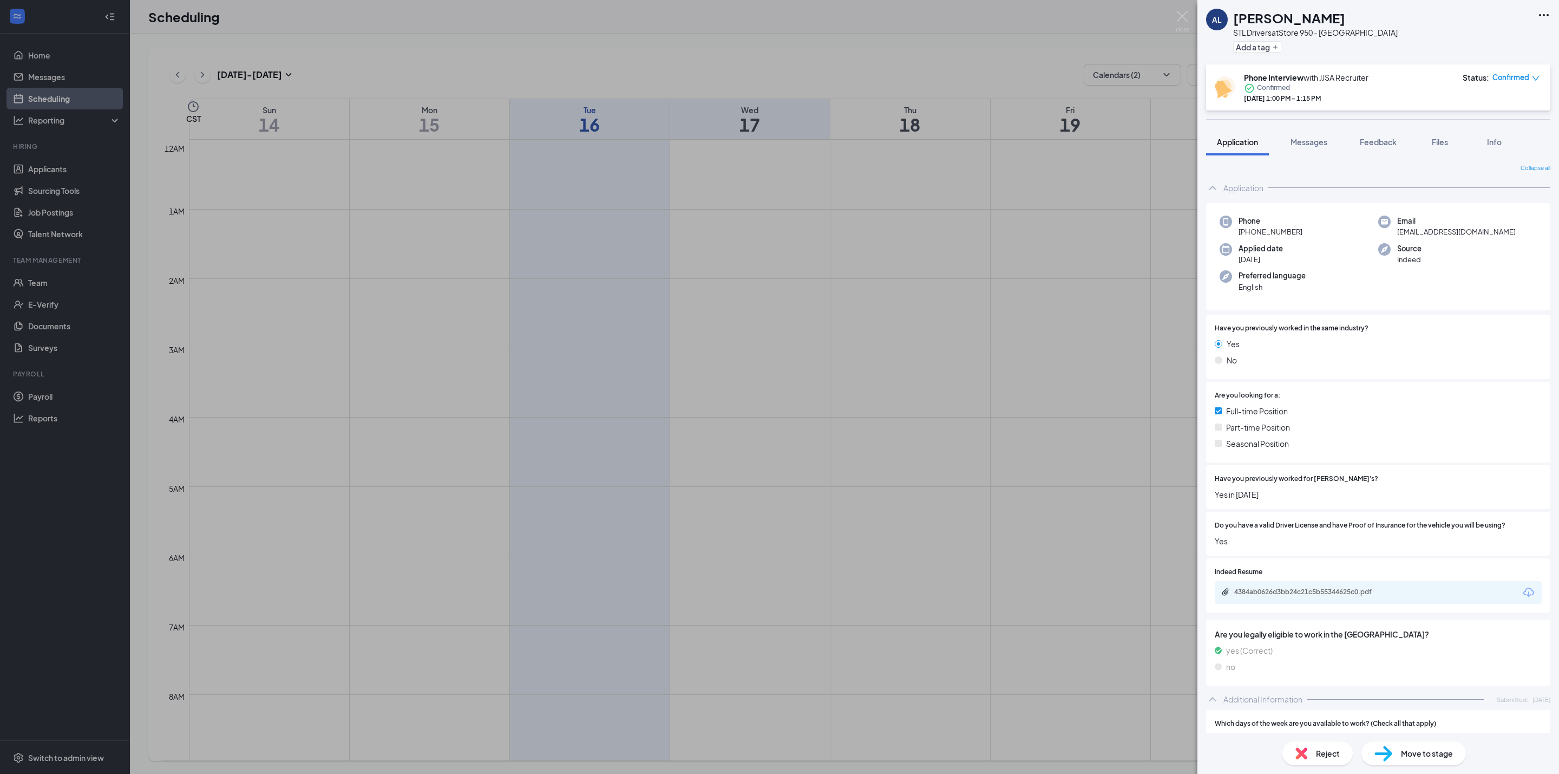
scroll to position [532, 0]
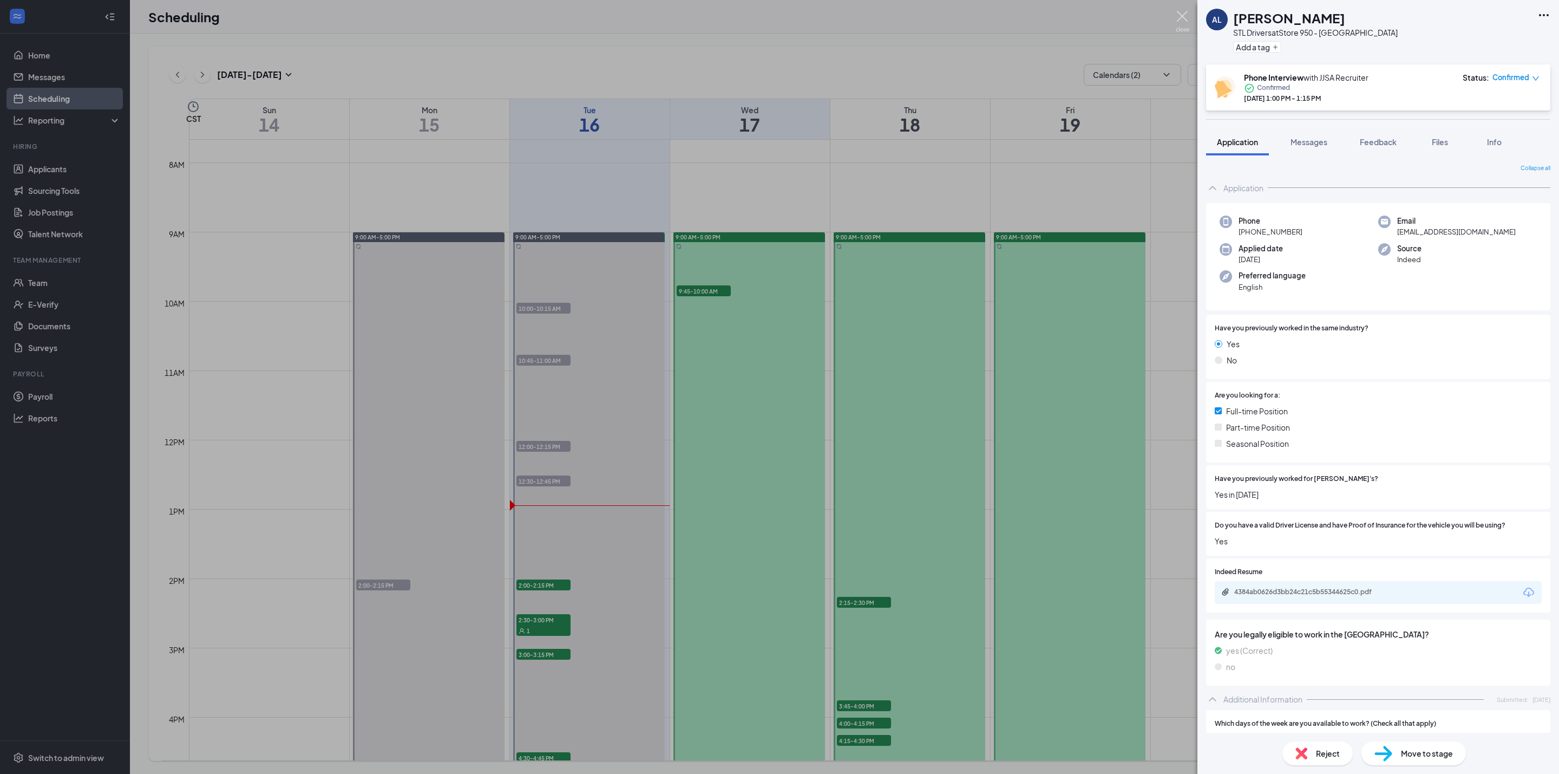
click at [1182, 12] on img at bounding box center [1183, 21] width 14 height 21
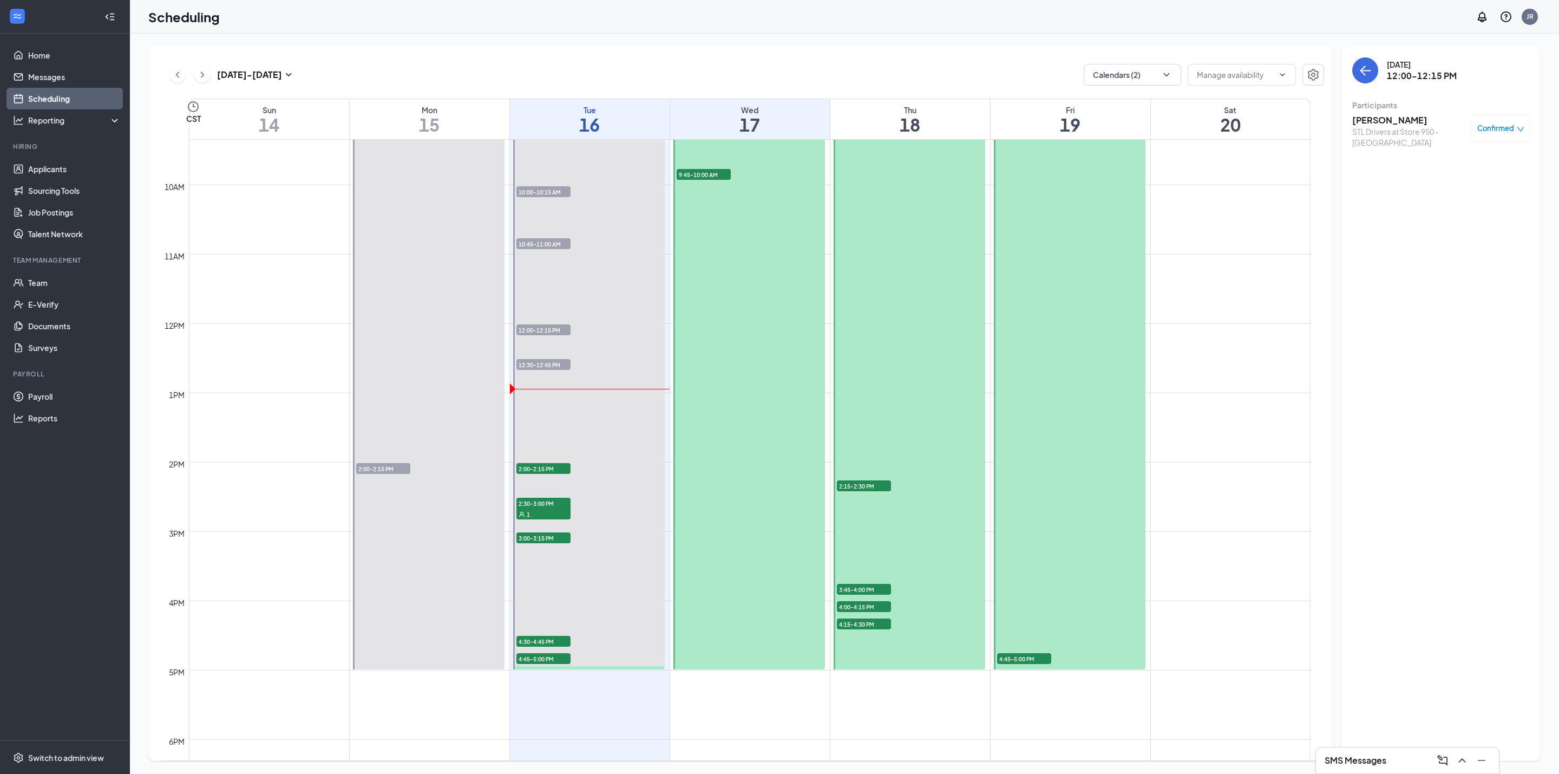
scroll to position [613, 0]
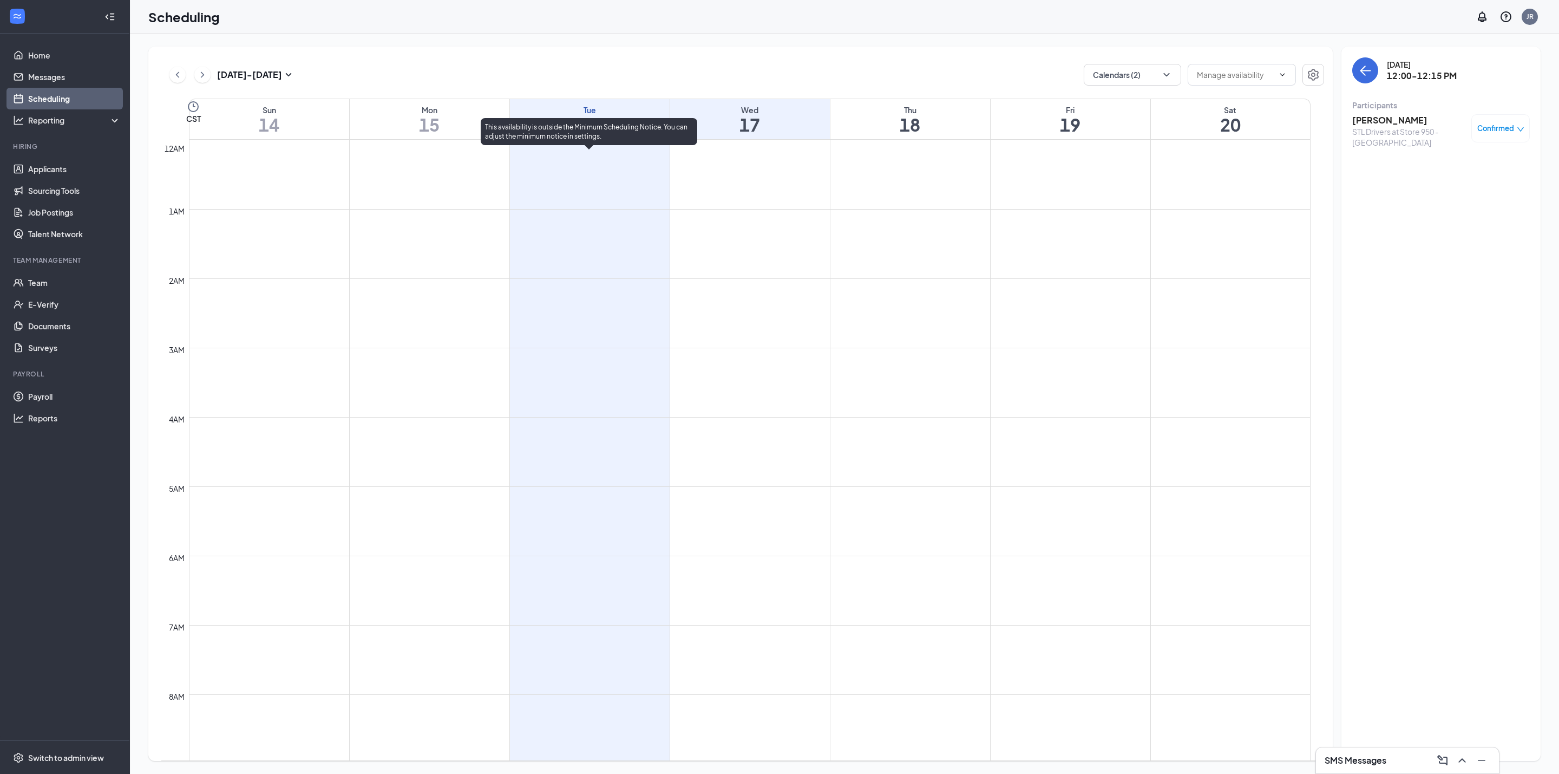
scroll to position [613, 0]
